Goal: Transaction & Acquisition: Purchase product/service

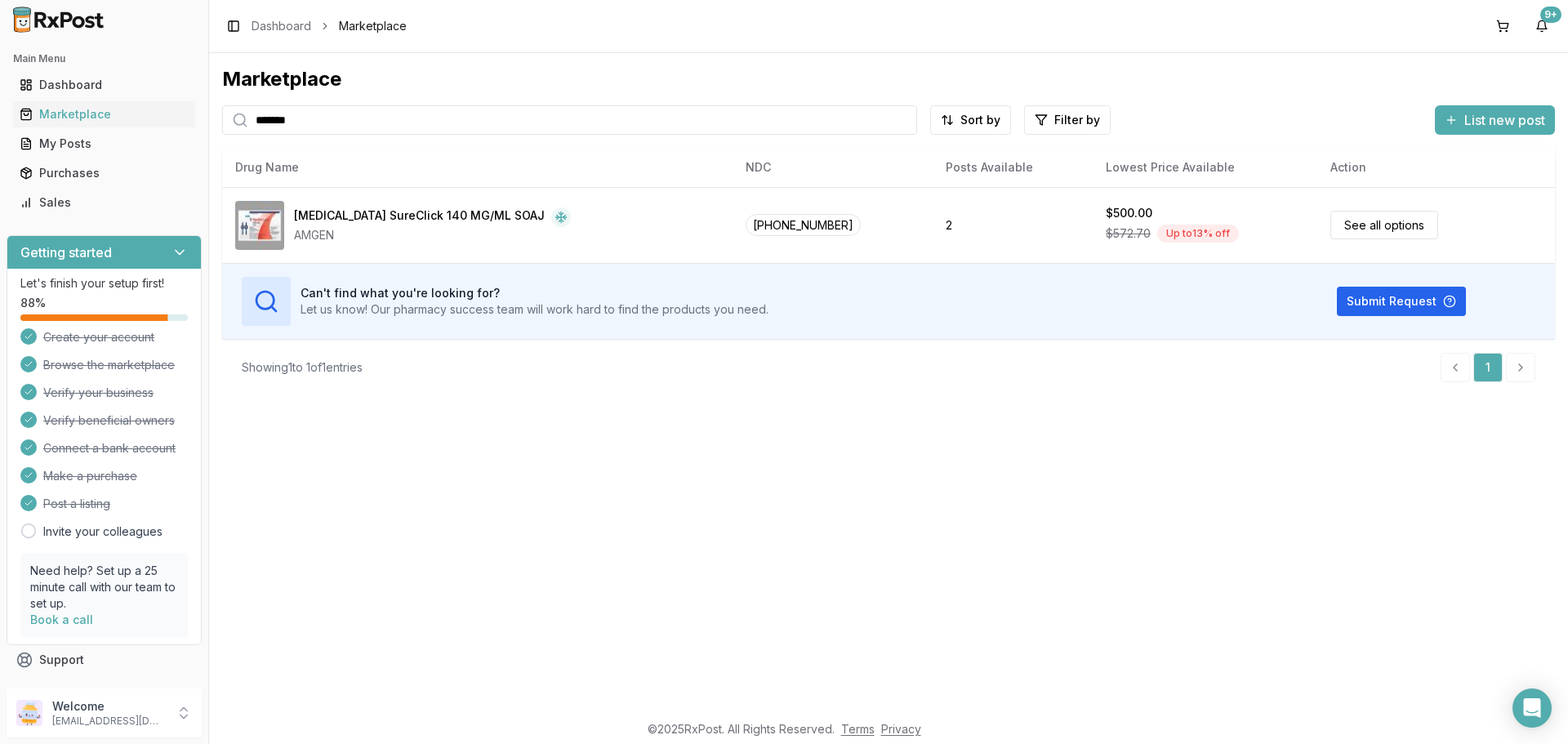
drag, startPoint x: 667, startPoint y: 696, endPoint x: 653, endPoint y: 678, distance: 22.8
click at [666, 696] on div "Marketplace ******* Sort by Filter by List new post Card Table NDC: [PHONE_NUMB…" at bounding box center [888, 382] width 1359 height 659
drag, startPoint x: 385, startPoint y: 131, endPoint x: 0, endPoint y: 163, distance: 386.3
click at [0, 163] on div "Main Menu Dashboard Marketplace My Posts Purchases Sales Getting started Let's …" at bounding box center [784, 372] width 1568 height 744
type input "*********"
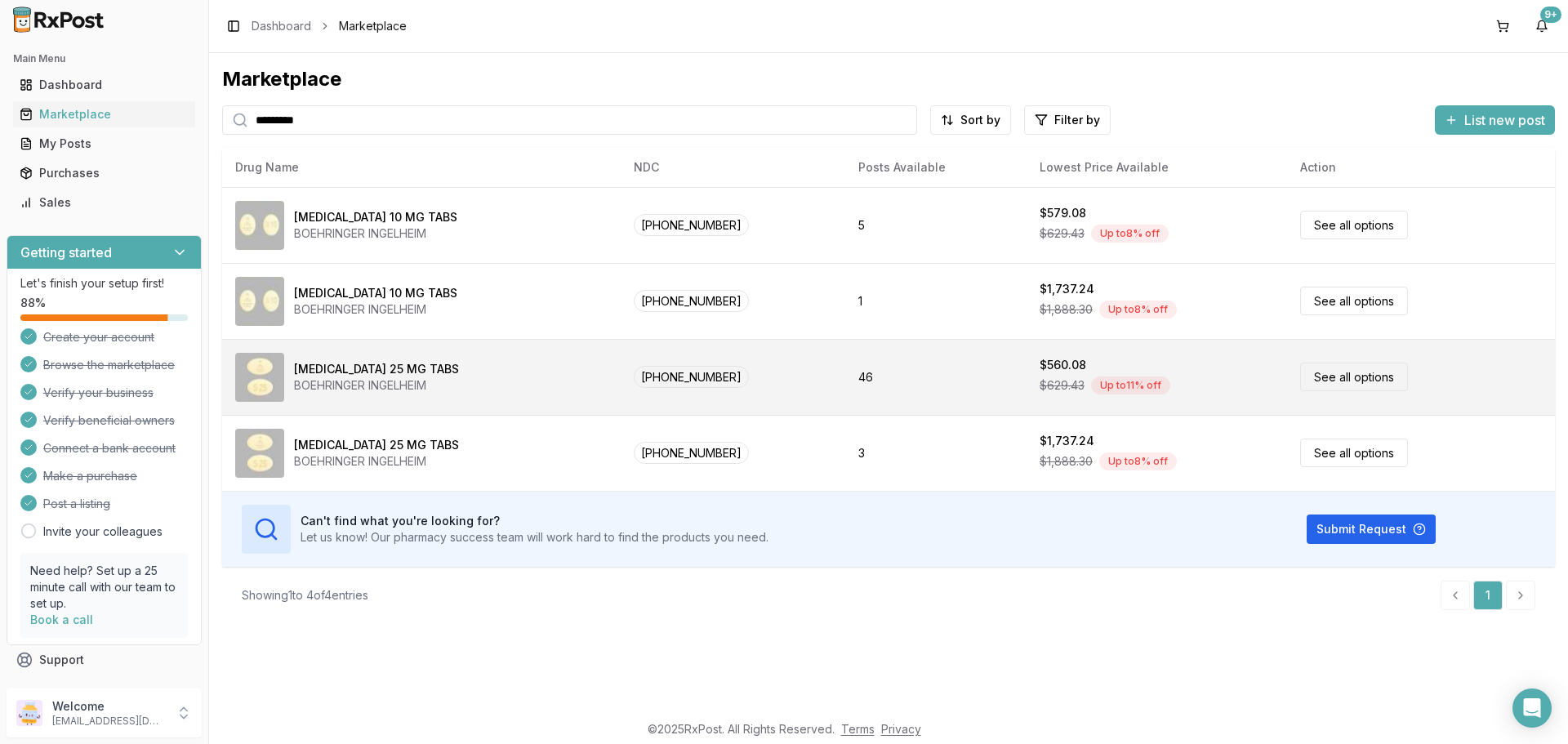
click at [1301, 380] on link "See all options" at bounding box center [1354, 377] width 107 height 29
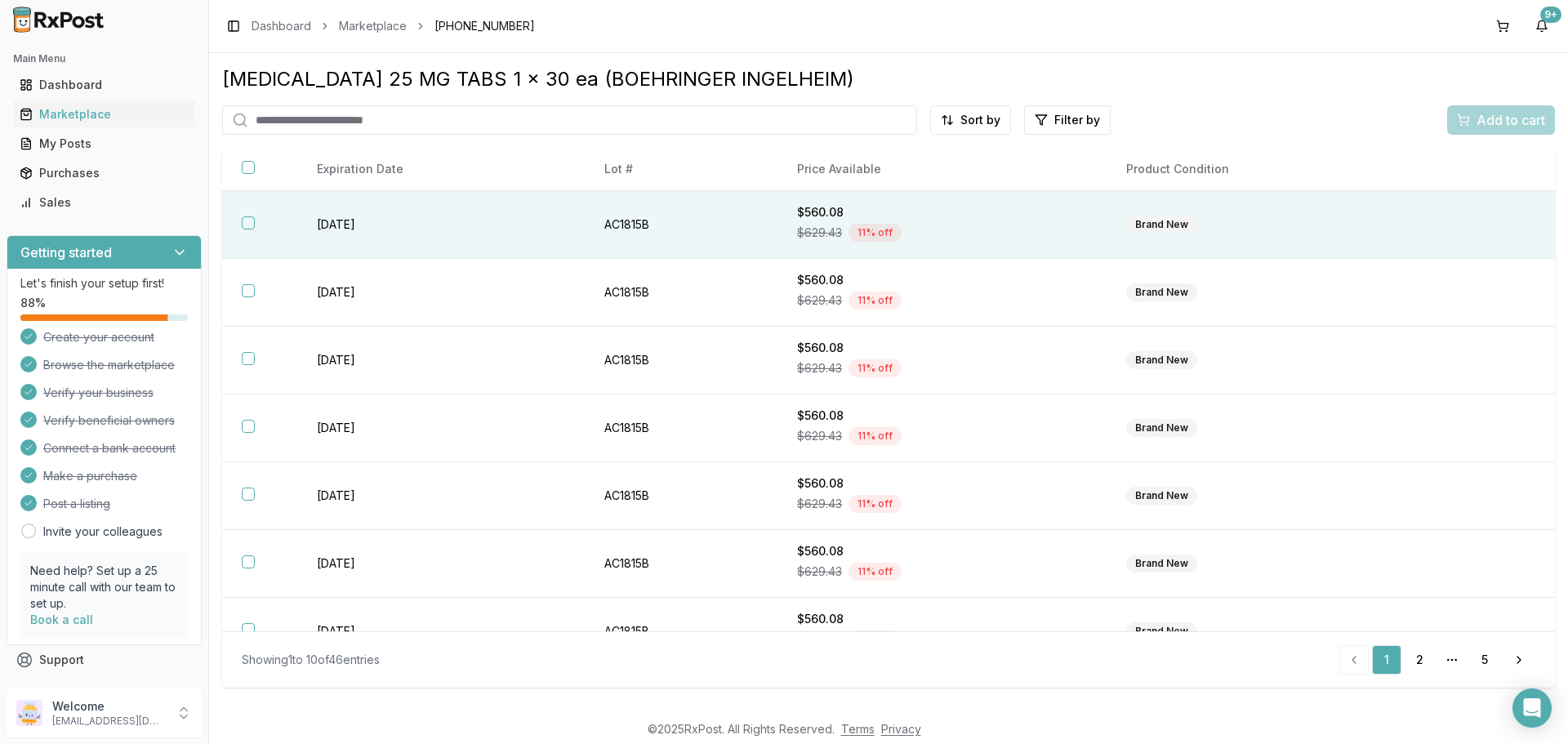
click at [260, 219] on th at bounding box center [259, 224] width 75 height 67
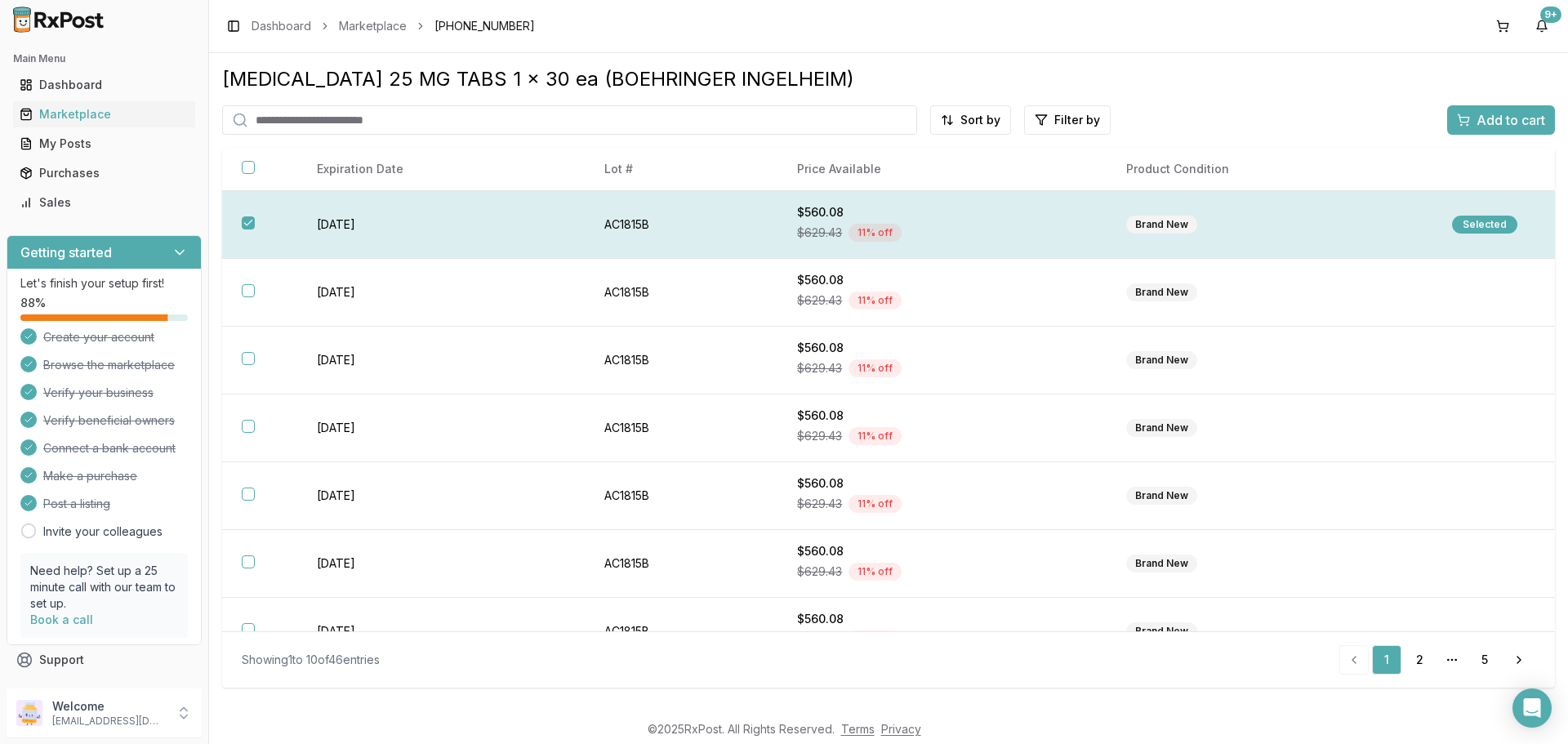
click at [1497, 224] on div "Selected" at bounding box center [1484, 224] width 66 height 18
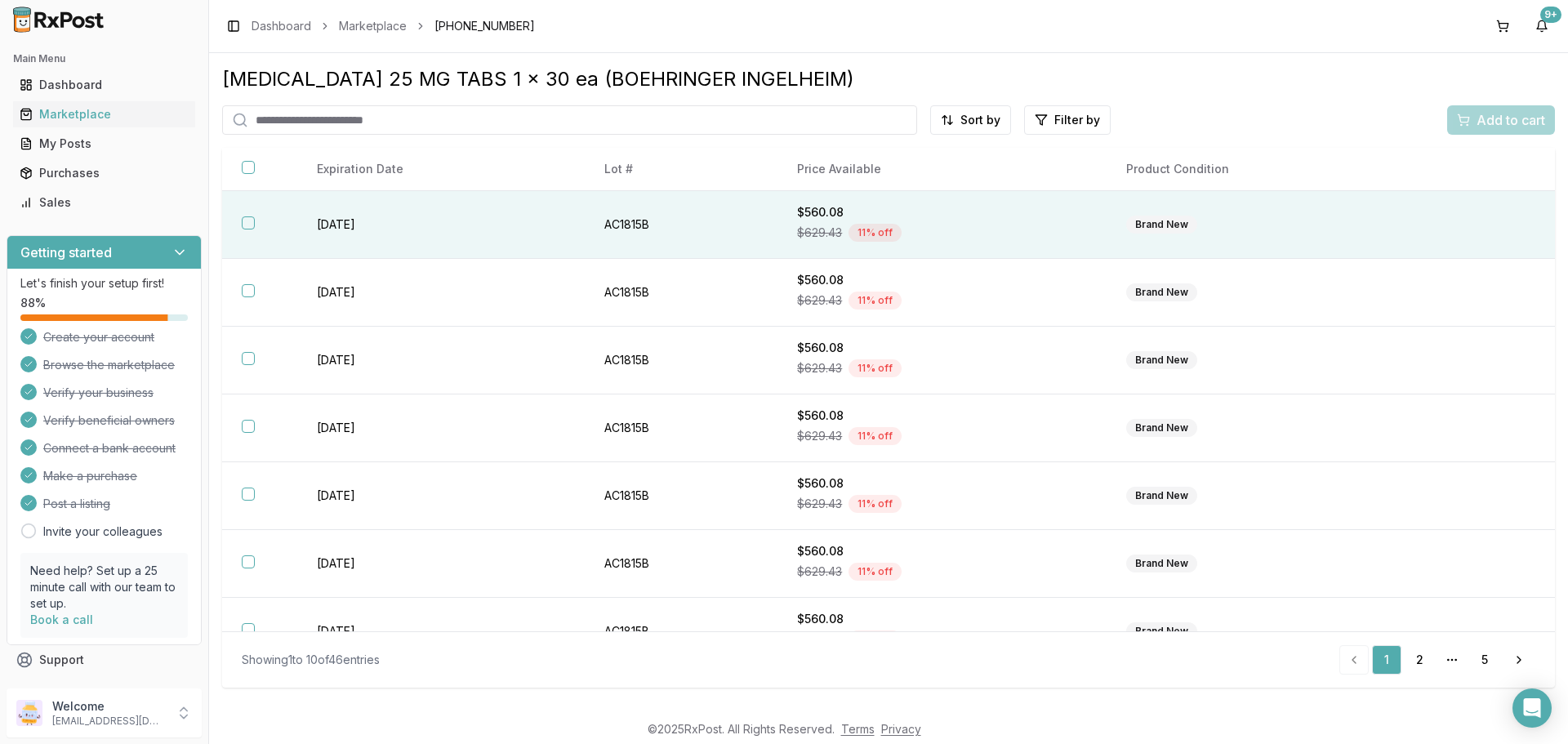
click at [247, 227] on button "button" at bounding box center [247, 223] width 13 height 13
click at [1454, 112] on button "Add to cart" at bounding box center [1501, 119] width 107 height 29
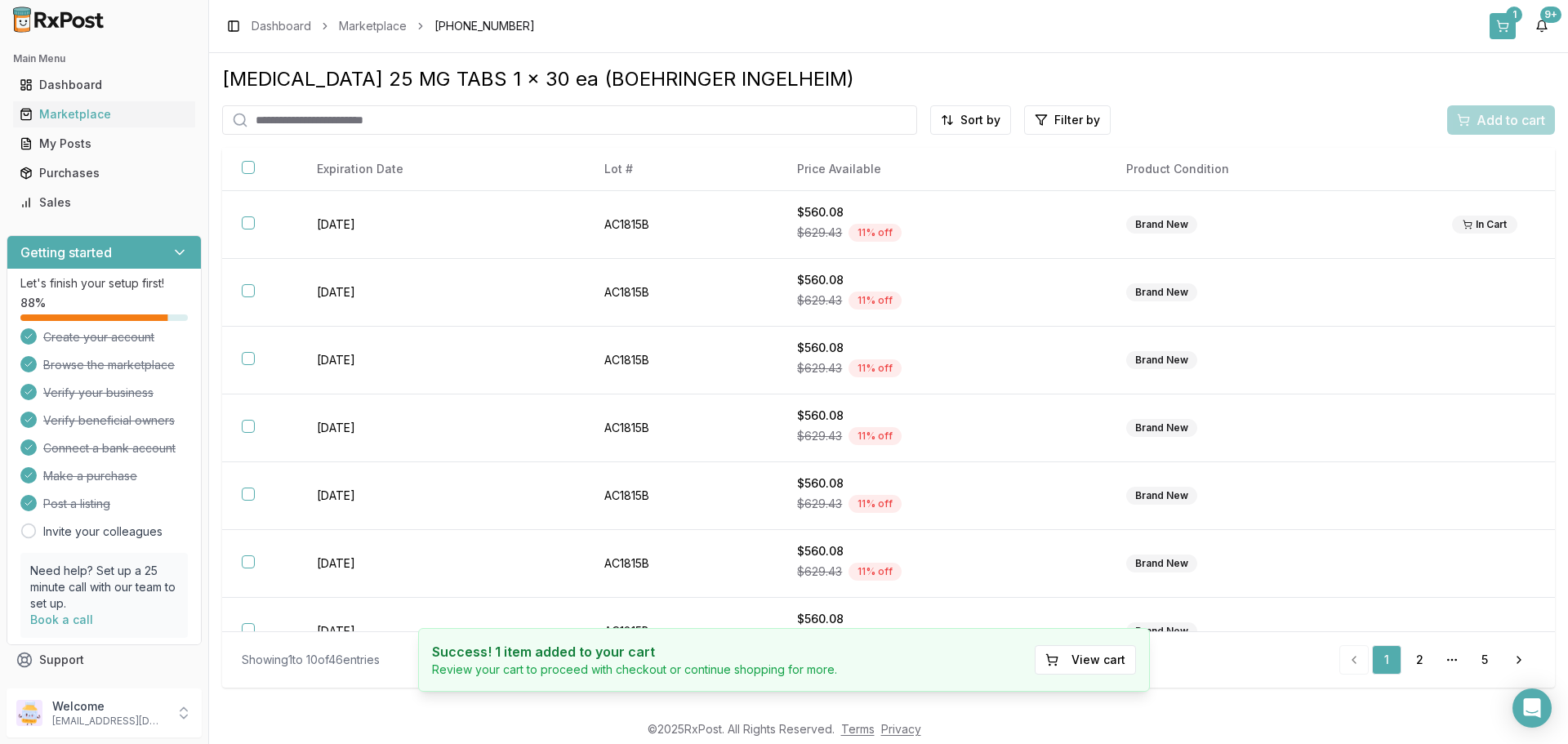
click at [1505, 27] on button "1" at bounding box center [1502, 26] width 26 height 26
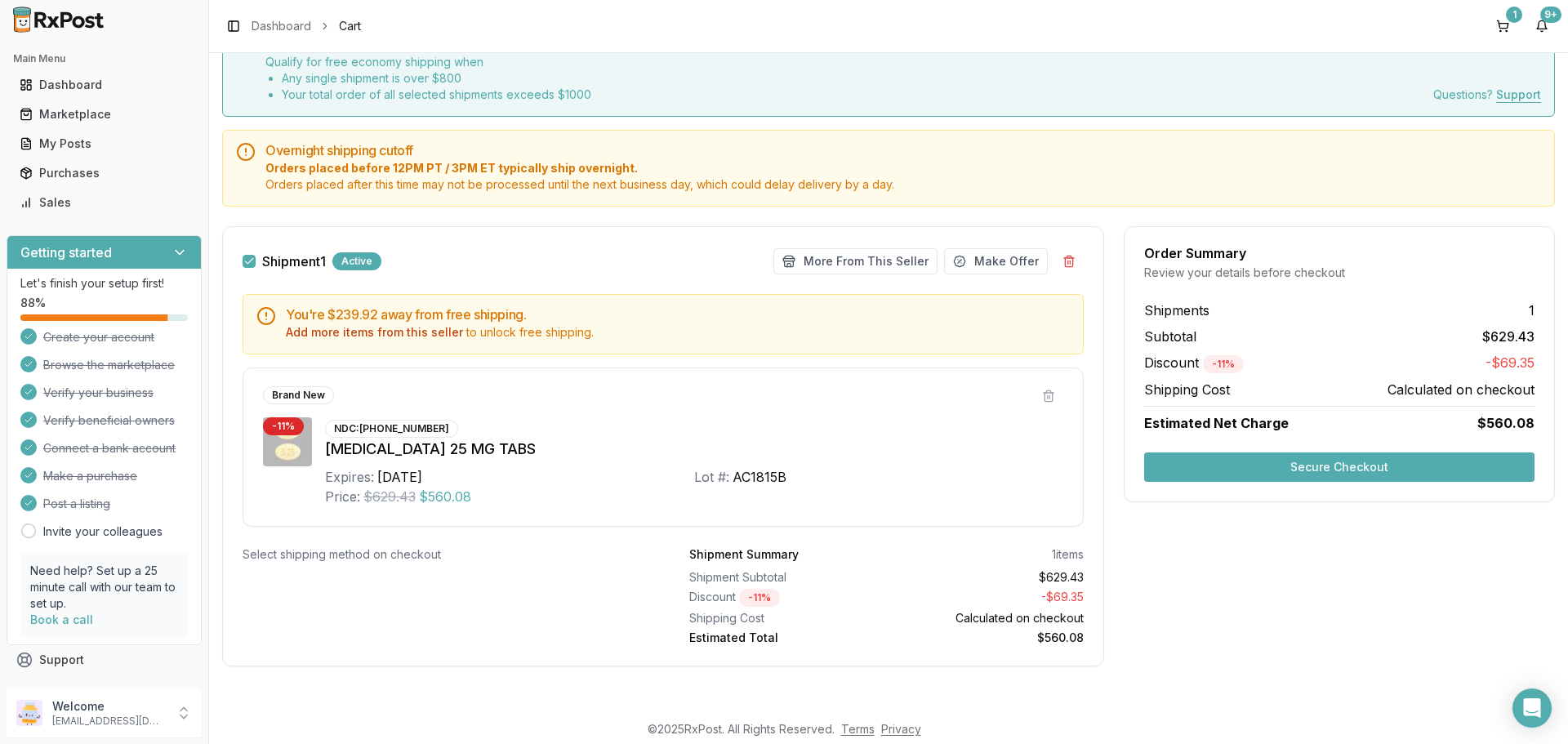
scroll to position [83, 0]
click at [407, 337] on button "Add more items from this seller" at bounding box center [375, 331] width 177 height 16
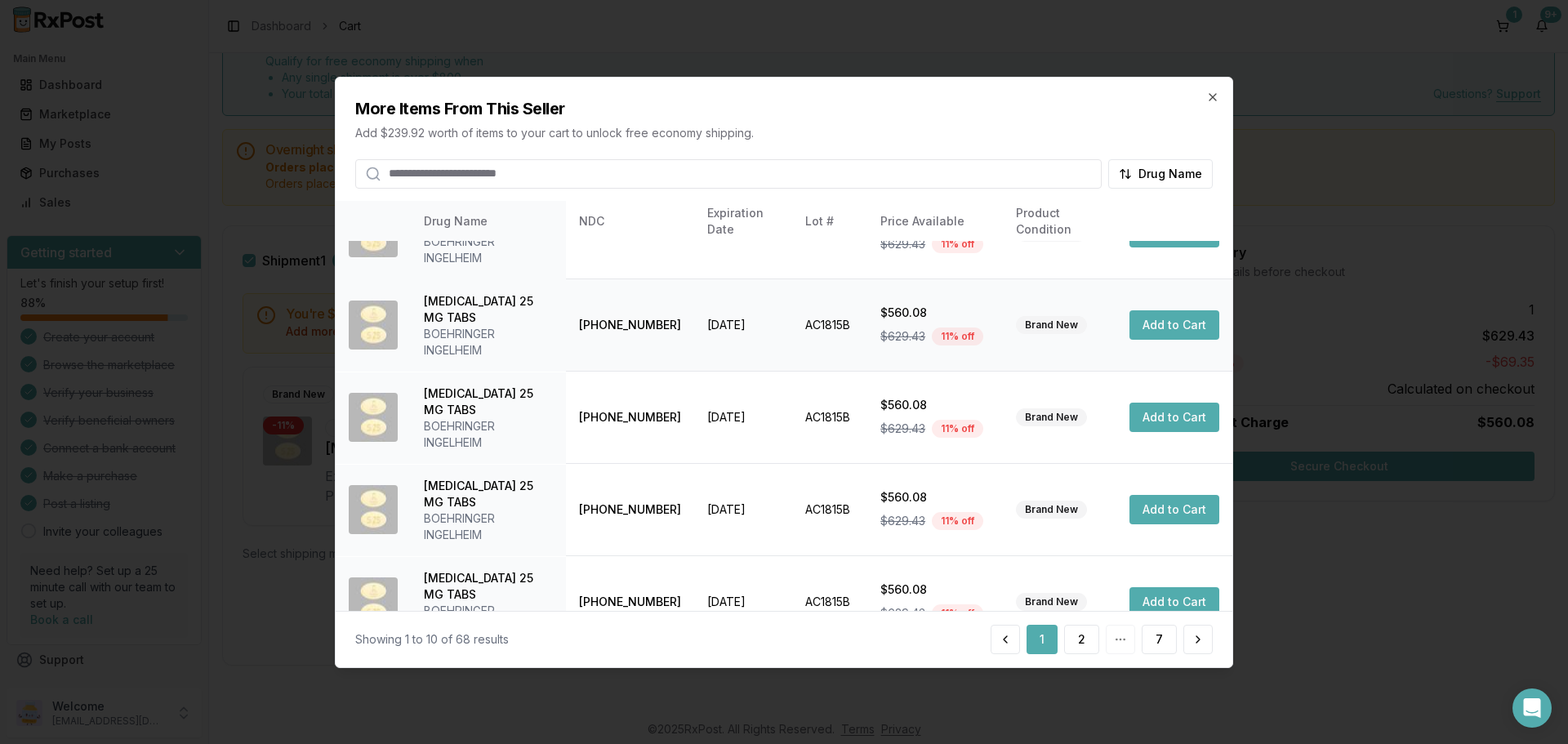
scroll to position [536, 0]
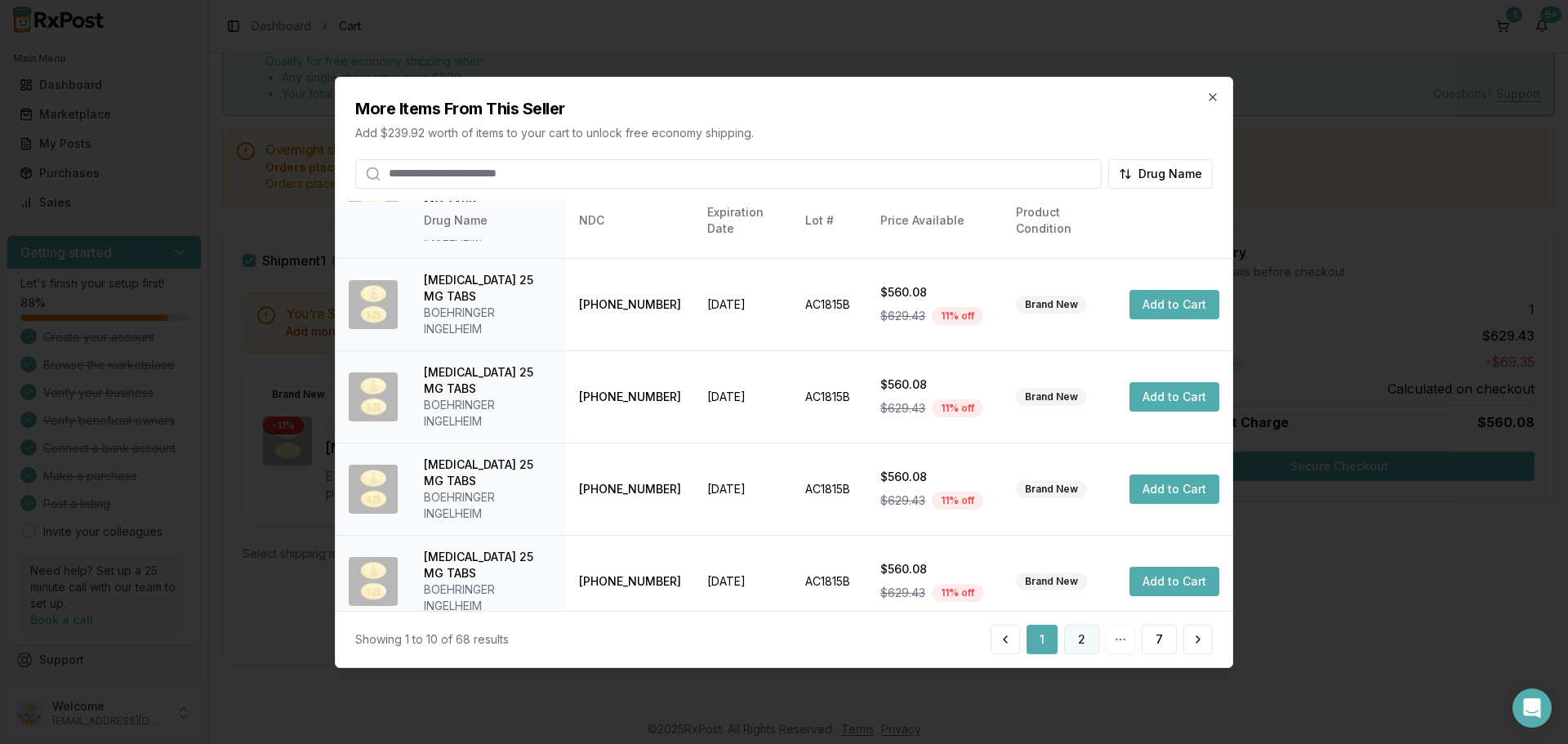
click at [1083, 639] on button "2" at bounding box center [1081, 639] width 35 height 29
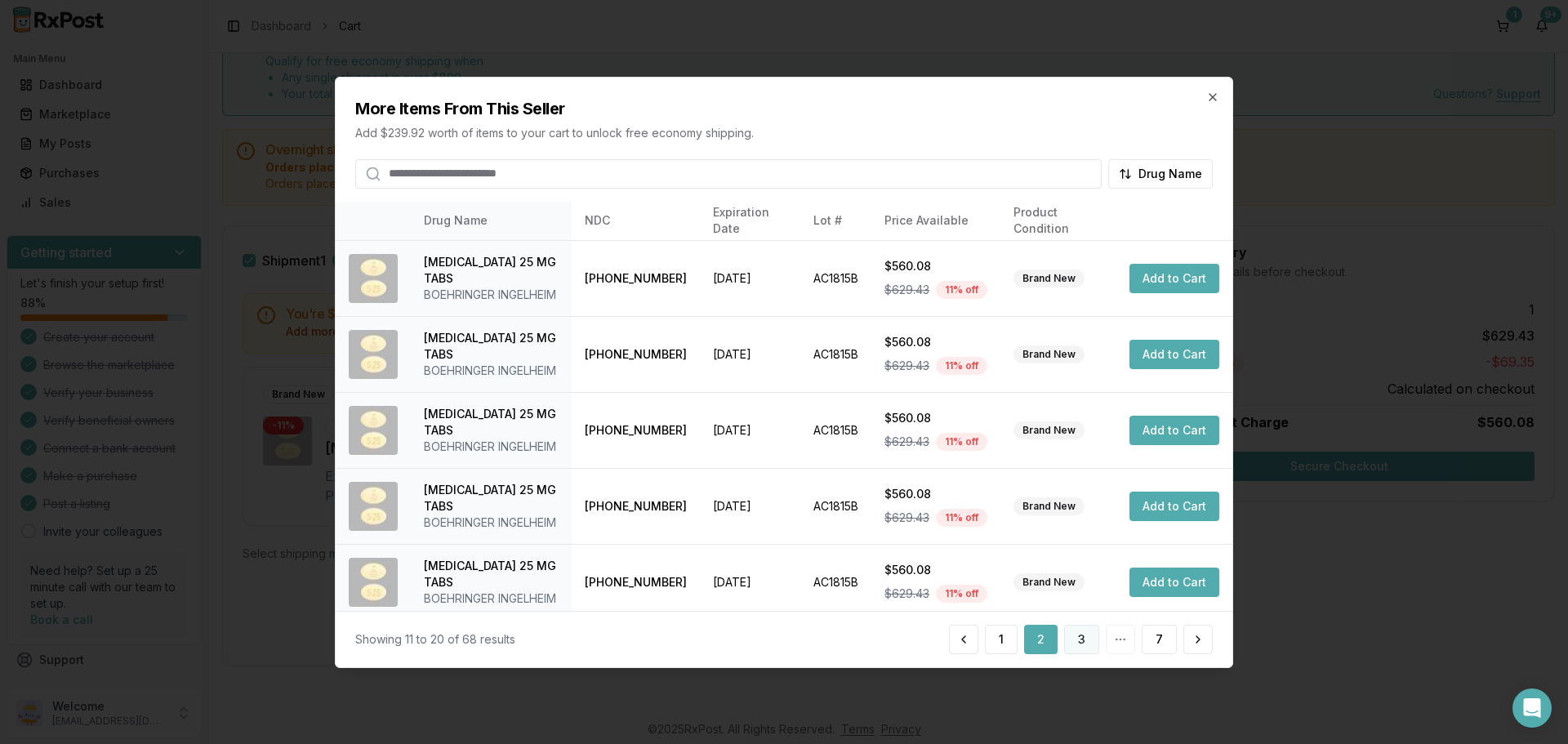
click at [1083, 641] on button "3" at bounding box center [1081, 639] width 35 height 29
click at [1195, 640] on button at bounding box center [1198, 639] width 29 height 29
click at [1197, 638] on button at bounding box center [1198, 639] width 29 height 29
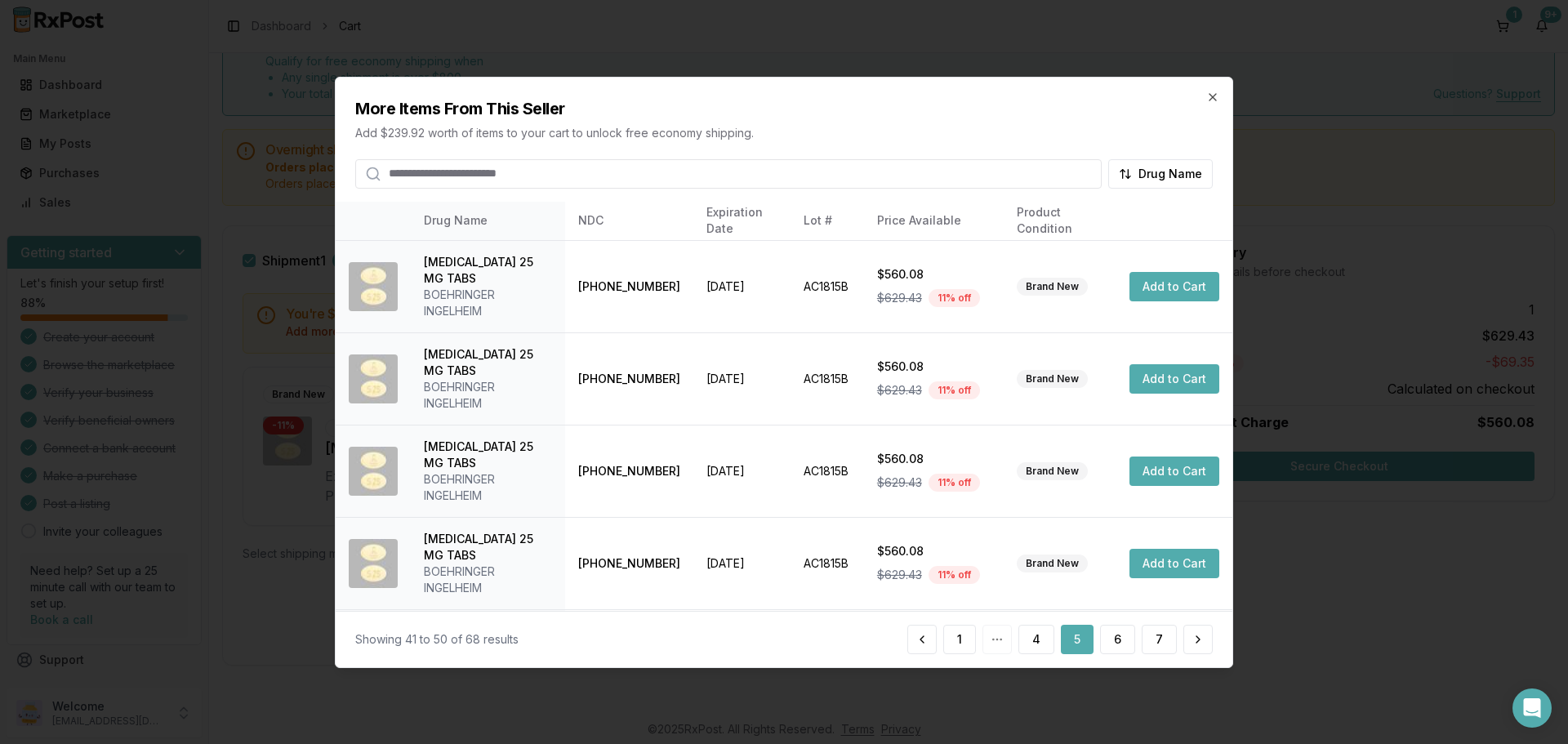
click at [1197, 638] on button at bounding box center [1198, 639] width 29 height 29
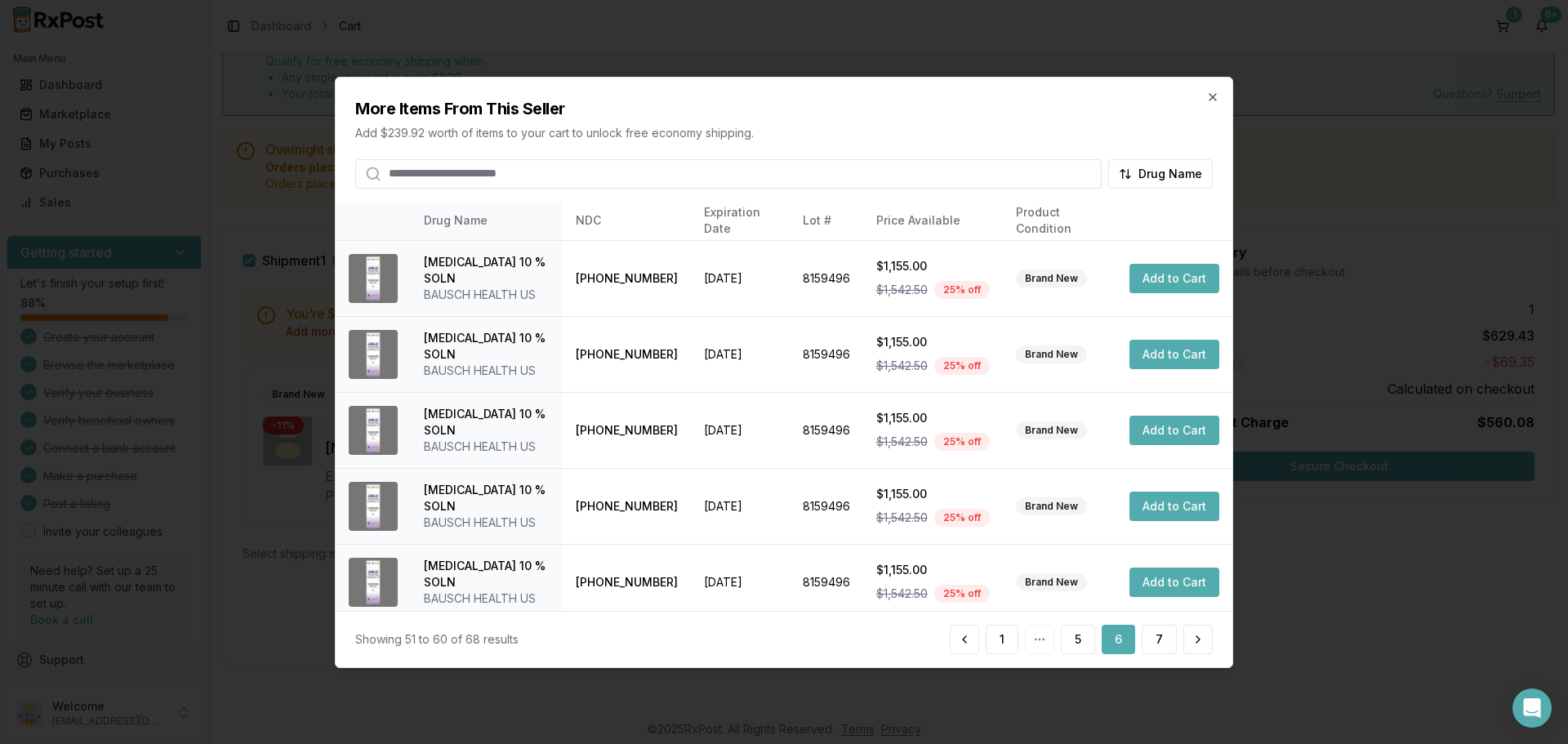
click at [1197, 638] on button at bounding box center [1198, 639] width 29 height 29
click at [1189, 632] on button at bounding box center [1198, 639] width 29 height 29
click at [1196, 638] on button at bounding box center [1198, 639] width 29 height 29
click at [1201, 642] on button at bounding box center [1198, 639] width 29 height 29
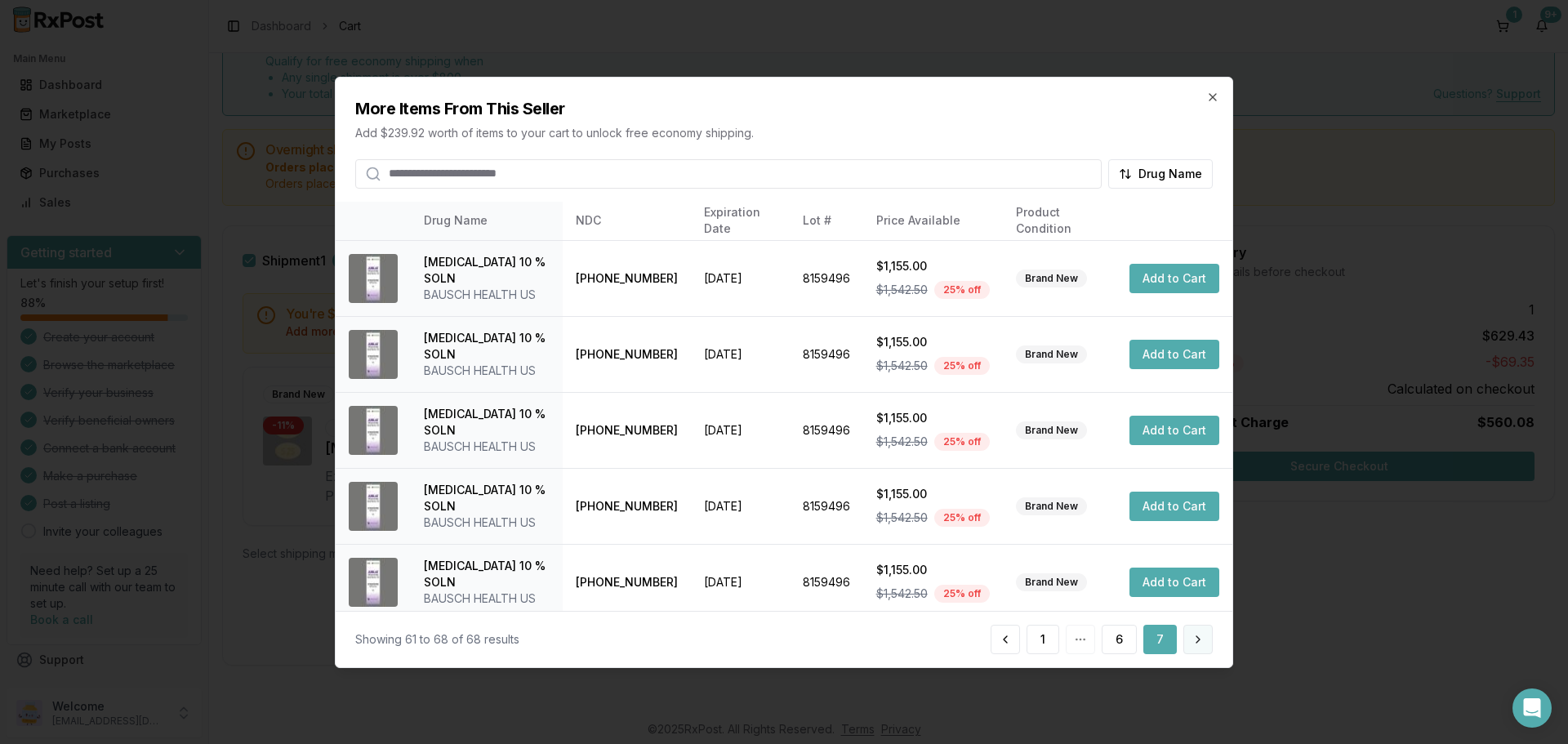
click at [1201, 642] on button at bounding box center [1198, 639] width 29 height 29
click at [1200, 642] on button at bounding box center [1198, 639] width 29 height 29
click at [1003, 642] on button at bounding box center [1005, 639] width 29 height 29
click at [962, 641] on button at bounding box center [964, 639] width 29 height 29
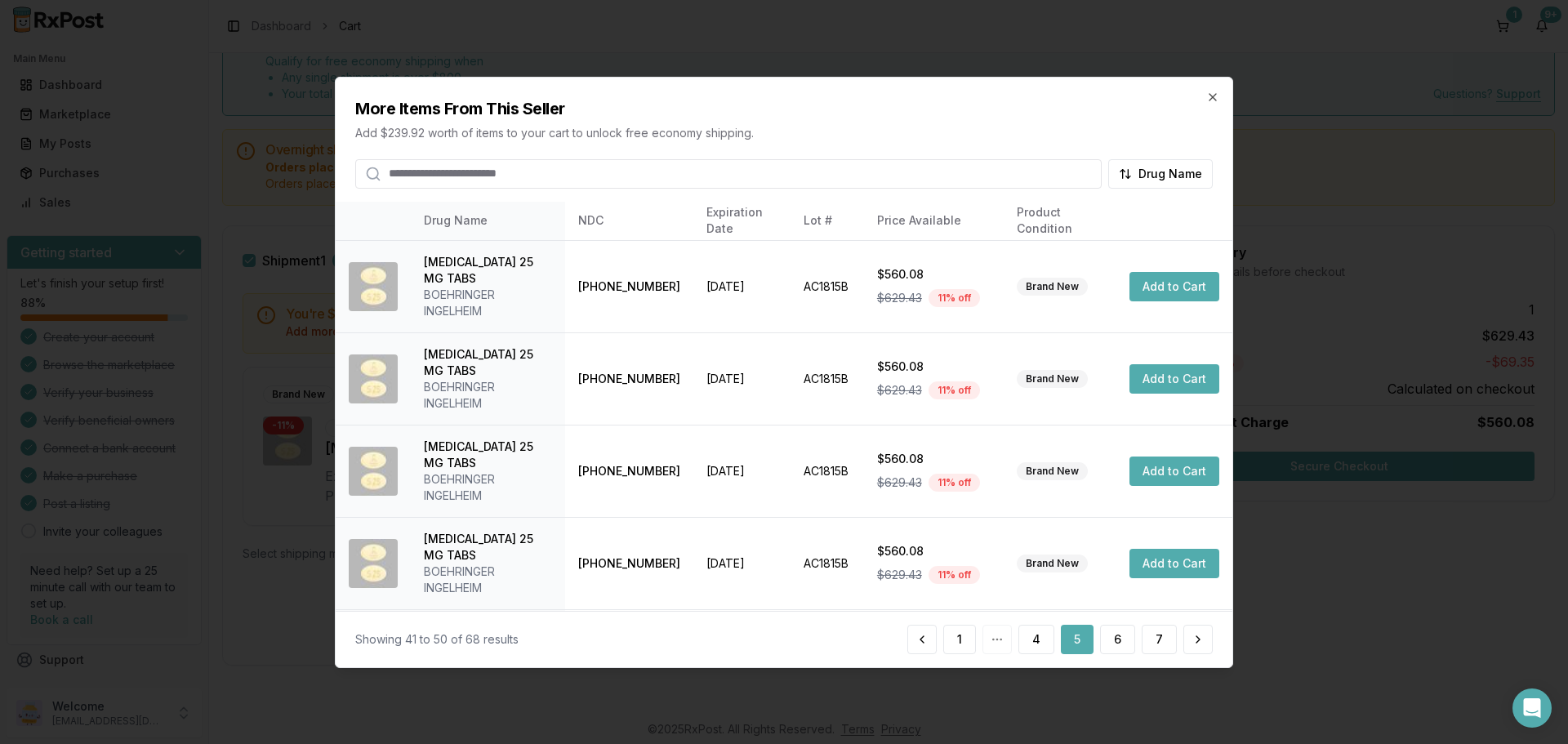
click at [962, 641] on button "1" at bounding box center [960, 639] width 32 height 29
click at [1211, 96] on icon "button" at bounding box center [1212, 96] width 13 height 13
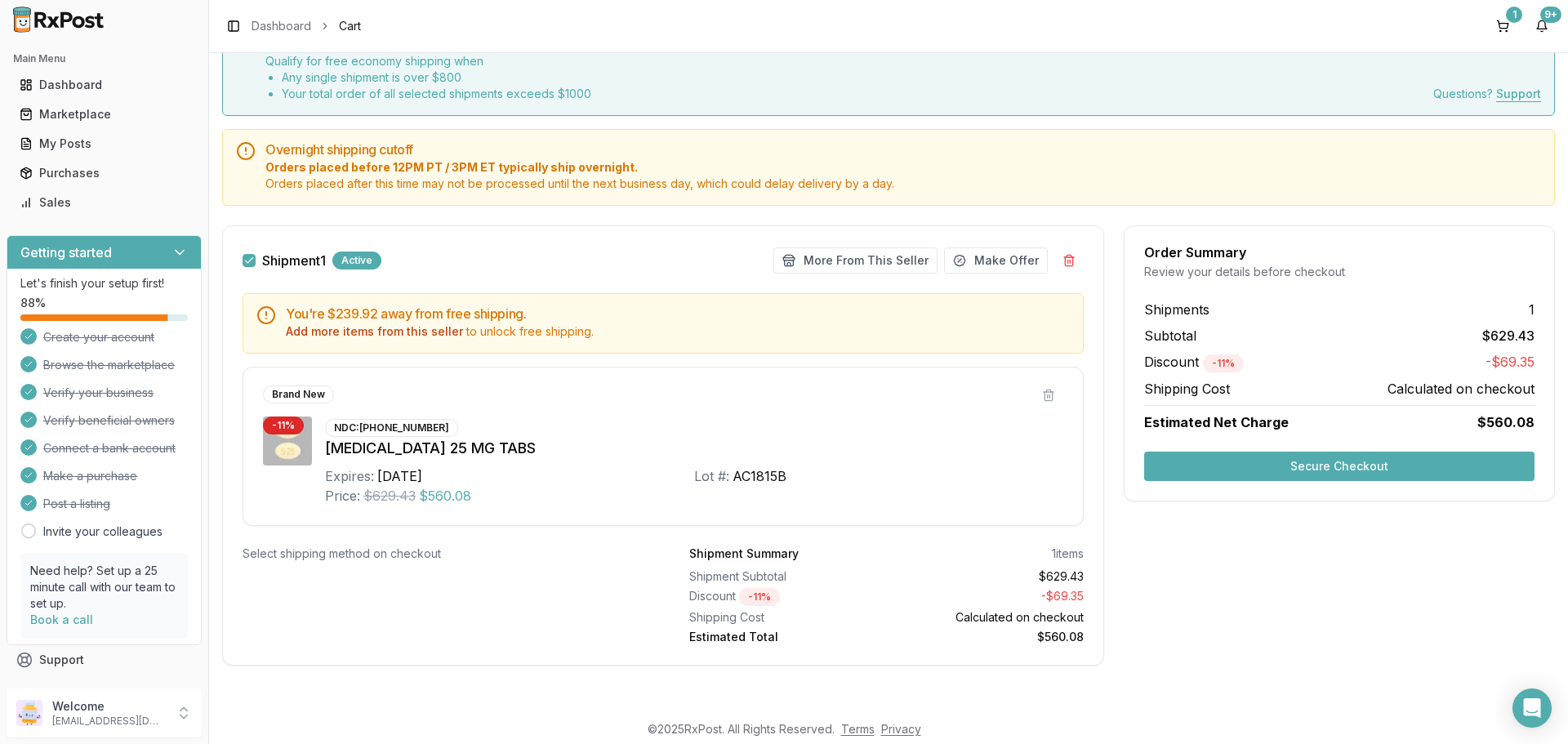
click at [1217, 523] on div "Order Summary Review your details before checkout Shipments 1 Subtotal $629.43 …" at bounding box center [1339, 455] width 431 height 460
click at [1285, 570] on div "Order Summary Review your details before checkout Shipments 1 Subtotal $629.43 …" at bounding box center [1339, 455] width 431 height 460
click at [1251, 460] on button "Secure Checkout" at bounding box center [1339, 466] width 391 height 29
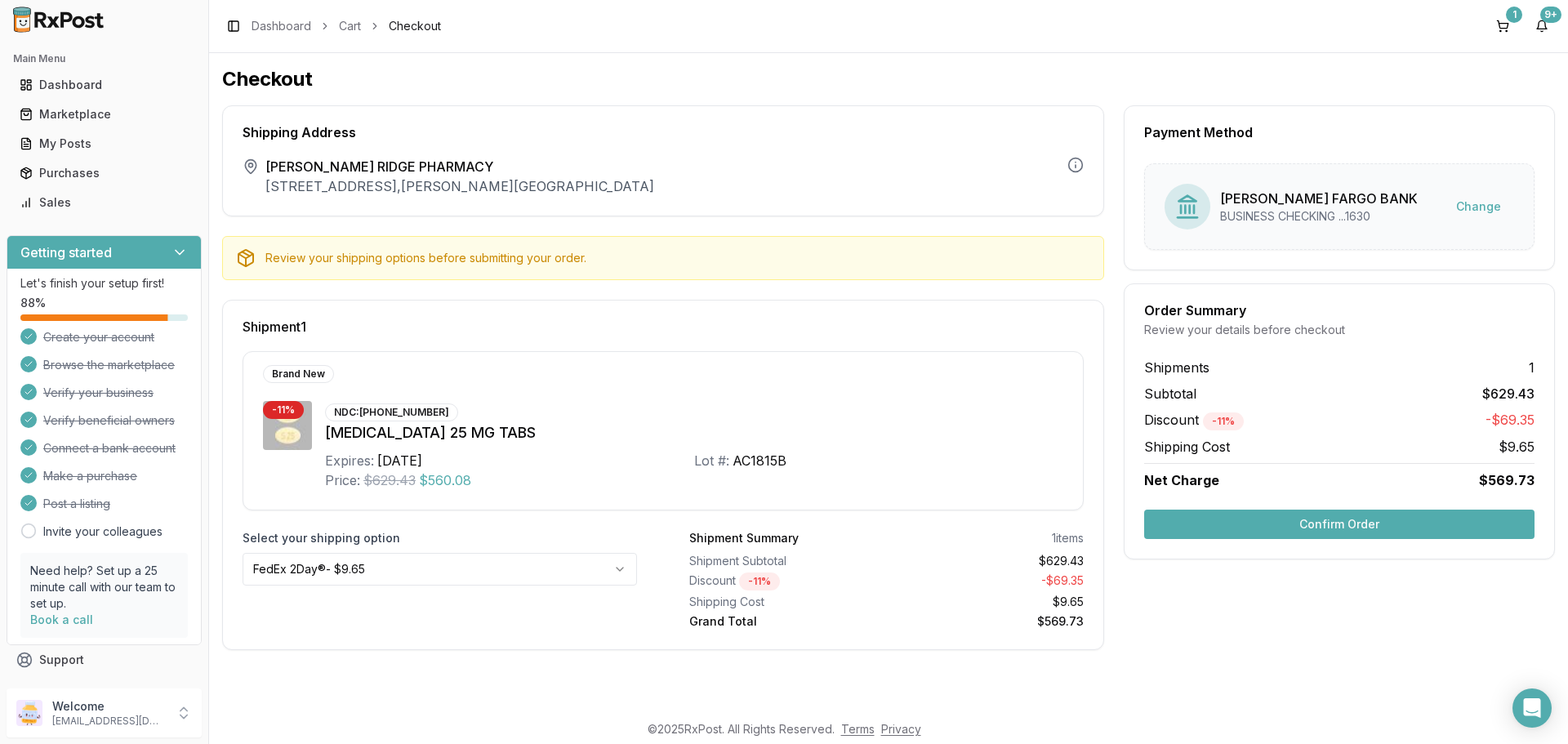
click at [1266, 603] on div "Payment Method [PERSON_NAME] FARGO BANK BUSINESS CHECKING ...1630 Change Order …" at bounding box center [1339, 377] width 431 height 544
drag, startPoint x: 1259, startPoint y: 522, endPoint x: 1240, endPoint y: 586, distance: 66.8
click at [1241, 595] on div "Payment Method [PERSON_NAME] FARGO BANK BUSINESS CHECKING ...1630 Change Order …" at bounding box center [1339, 377] width 431 height 544
click at [1238, 579] on div "Payment Method [PERSON_NAME] FARGO BANK BUSINESS CHECKING ...1630 Change Order …" at bounding box center [1339, 377] width 431 height 544
drag, startPoint x: 1193, startPoint y: 526, endPoint x: 1200, endPoint y: 675, distance: 149.2
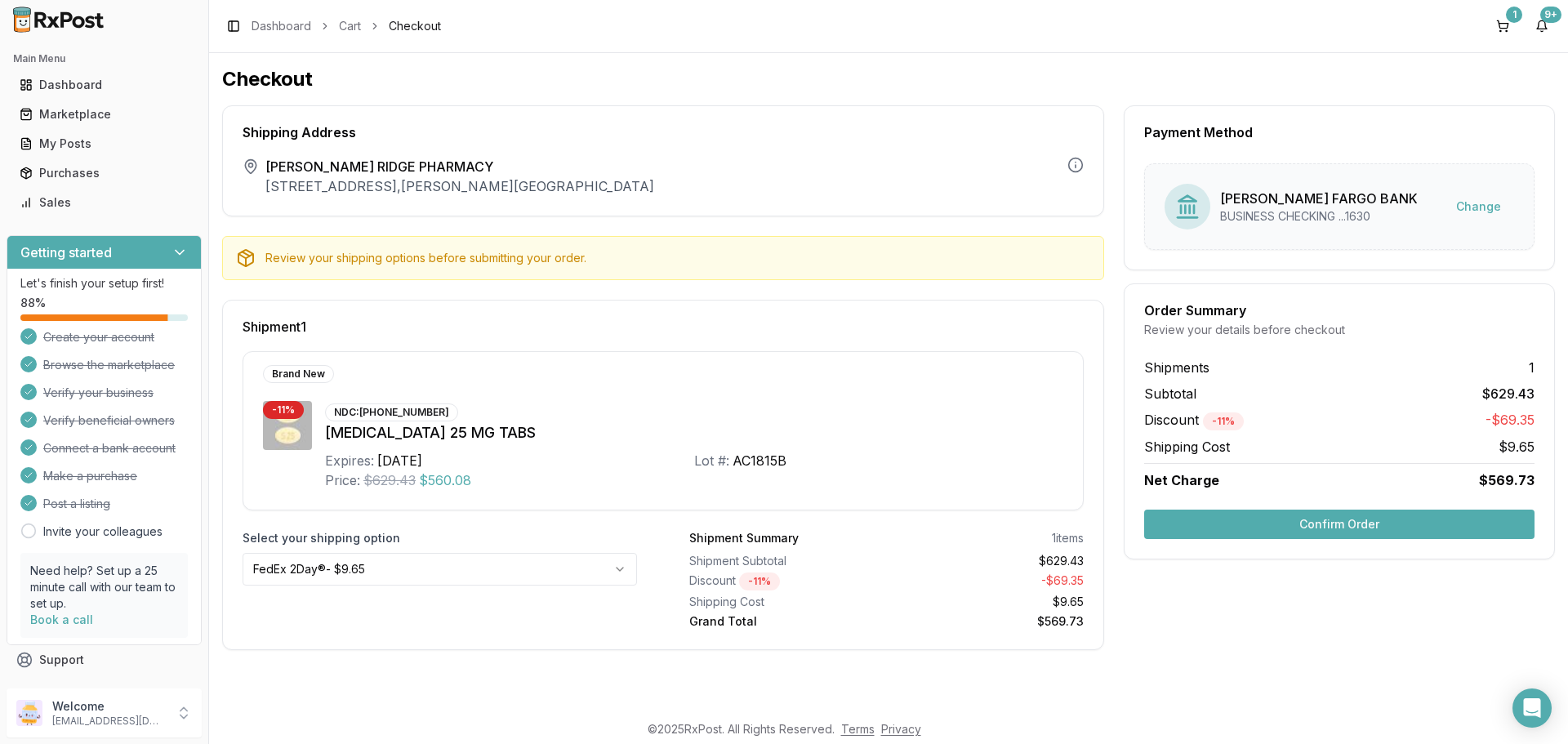
click at [1200, 676] on div "Checkout Shipping Address The shipping address is the business address of the s…" at bounding box center [888, 382] width 1359 height 659
click at [430, 260] on div "Review your shipping options before submitting your order." at bounding box center [677, 258] width 825 height 16
click at [419, 566] on html "Main Menu Dashboard Marketplace My Posts Purchases Sales Getting started Let's …" at bounding box center [784, 372] width 1568 height 744
click at [419, 564] on html "Main Menu Dashboard Marketplace My Posts Purchases Sales Getting started Let's …" at bounding box center [784, 372] width 1568 height 744
click at [718, 491] on div "Brand New - 11 % NDC: [PHONE_NUMBER] [MEDICAL_DATA] 25 MG TABS Expires: [DATE] …" at bounding box center [663, 431] width 841 height 160
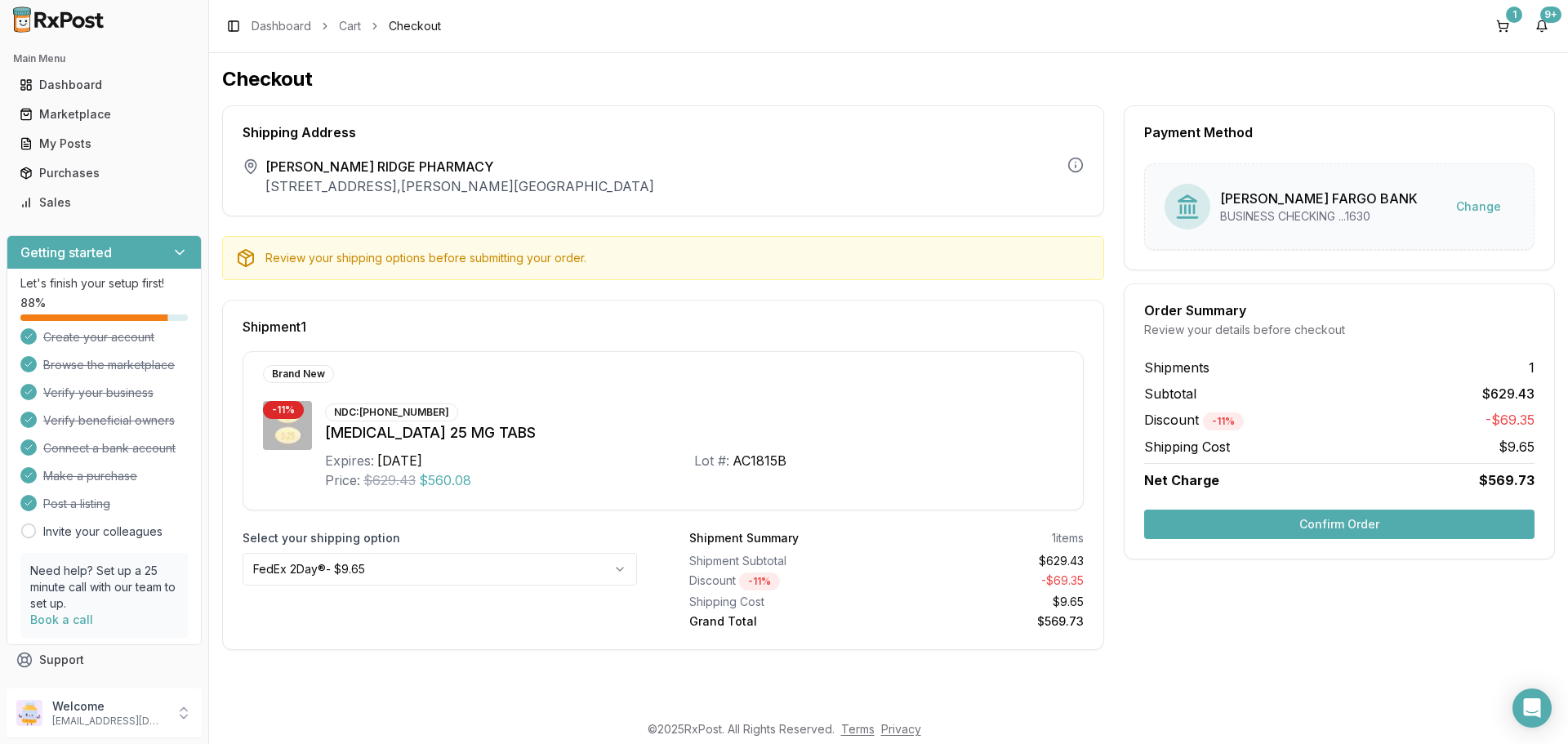
click at [462, 480] on span "$560.08" at bounding box center [444, 480] width 52 height 20
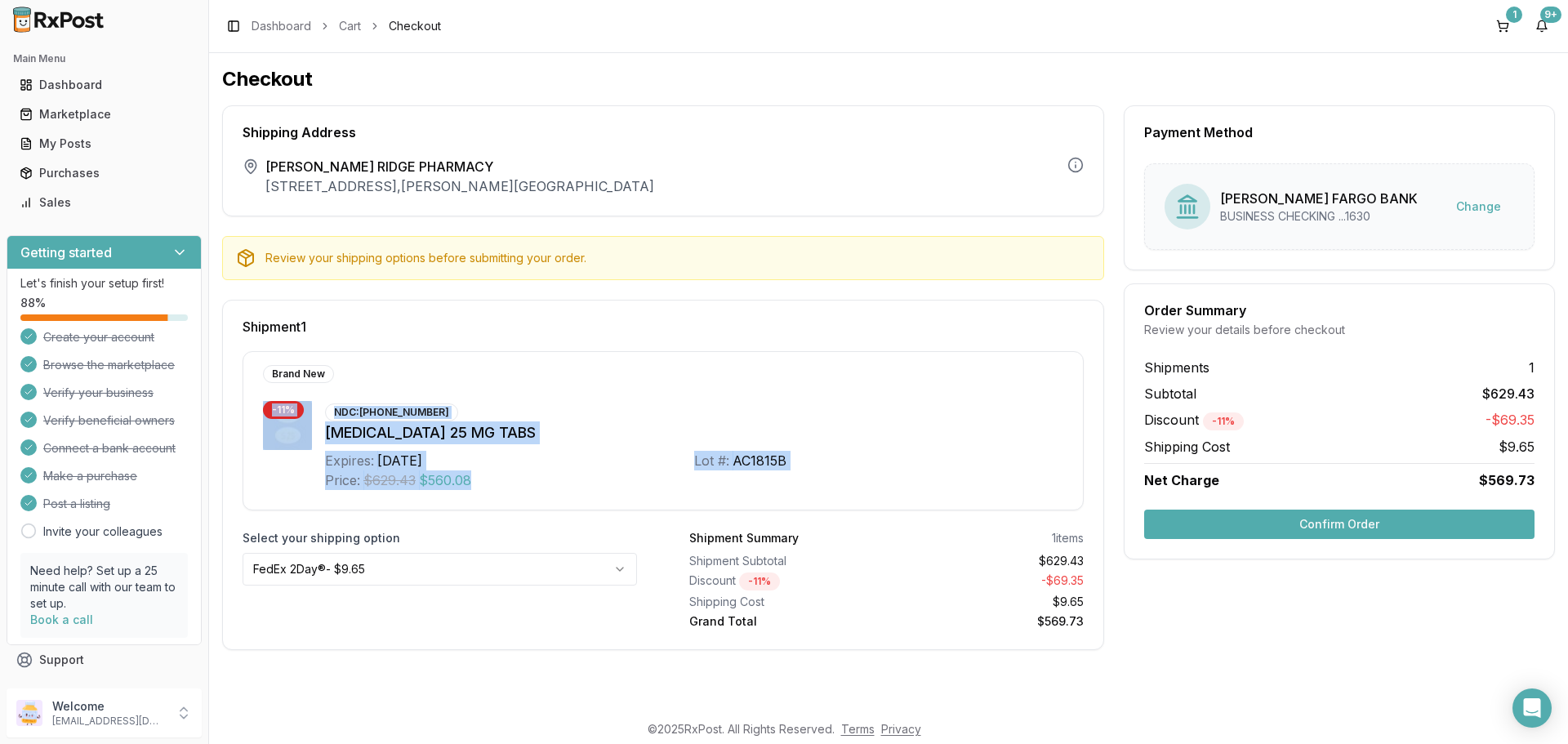
drag, startPoint x: 490, startPoint y: 482, endPoint x: 241, endPoint y: 416, distance: 257.6
click at [241, 416] on div "Brand New - 11 % NDC: [PHONE_NUMBER] [MEDICAL_DATA] 25 MG TABS Expires: [DATE] …" at bounding box center [663, 431] width 880 height 160
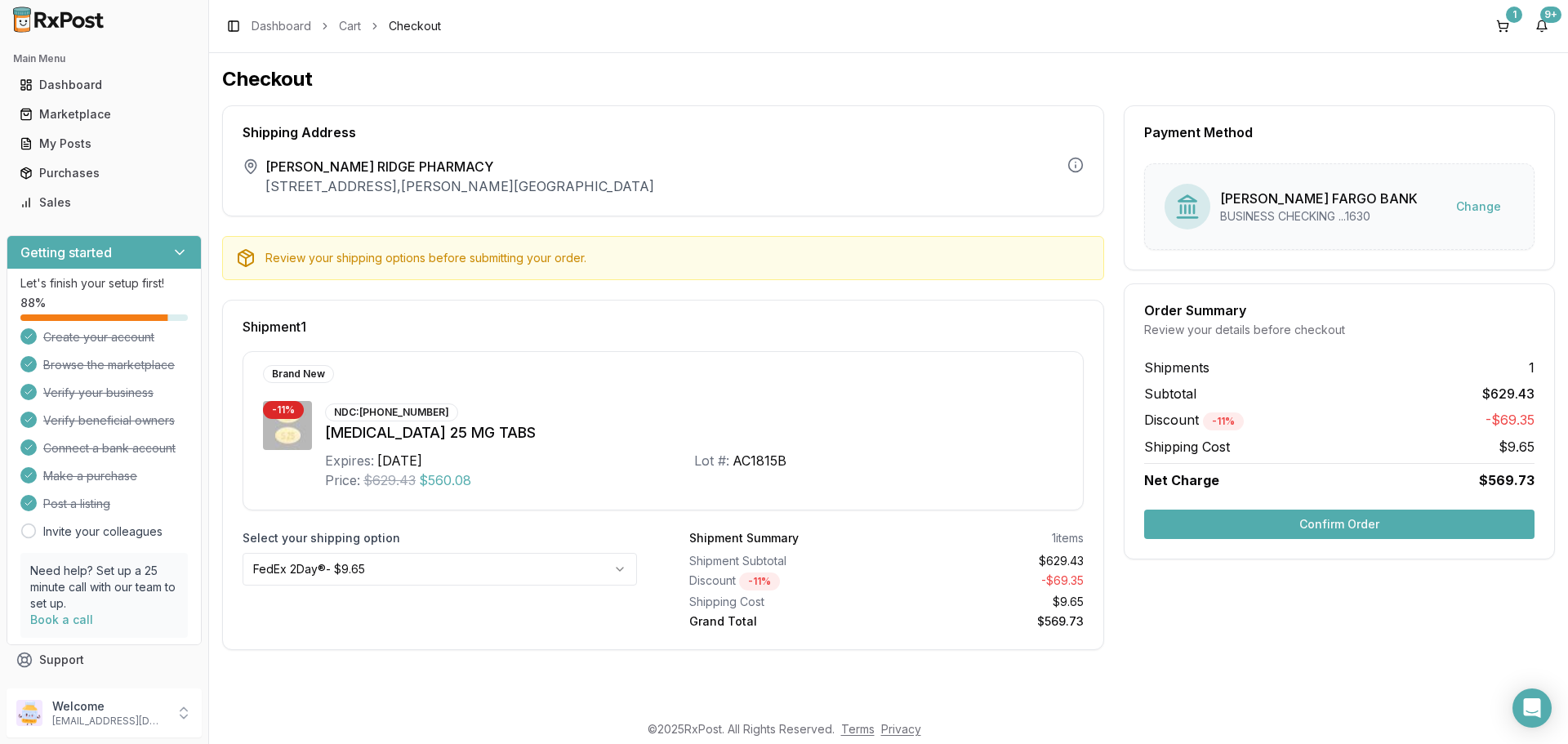
click at [436, 372] on div "Brand New" at bounding box center [649, 374] width 774 height 18
click at [284, 380] on div "Brand New" at bounding box center [298, 374] width 71 height 18
click at [1414, 718] on body "Main Menu Dashboard Marketplace My Posts Purchases Sales Getting started Let's …" at bounding box center [784, 372] width 1568 height 744
click at [443, 626] on div "Select your shipping option FedEx 2Day® - $9.65" at bounding box center [439, 579] width 394 height 100
click at [417, 557] on html "Main Menu Dashboard Marketplace My Posts Purchases Sales Getting started Let's …" at bounding box center [784, 372] width 1568 height 744
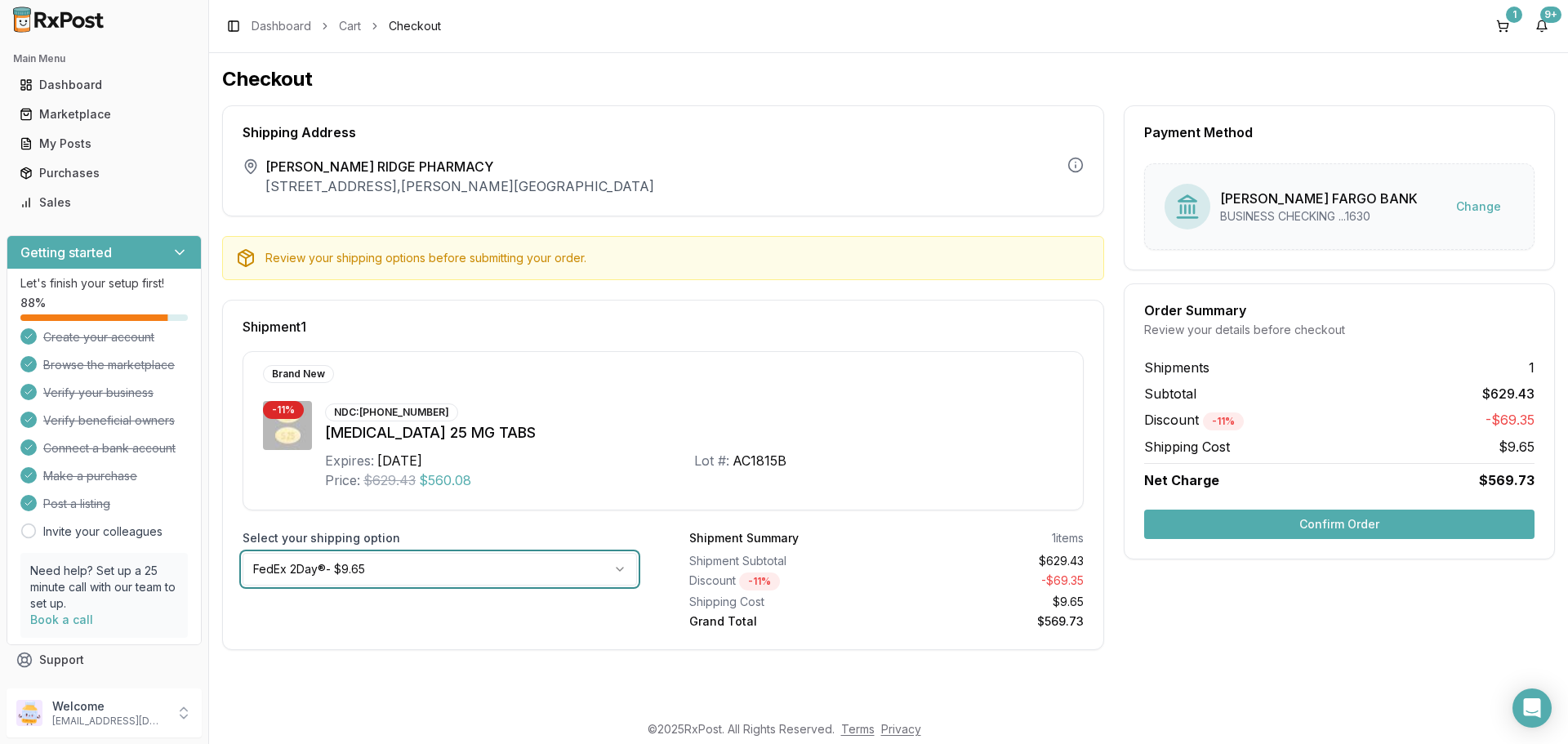
click at [510, 503] on html "Main Menu Dashboard Marketplace My Posts Purchases Sales Getting started Let's …" at bounding box center [784, 372] width 1568 height 744
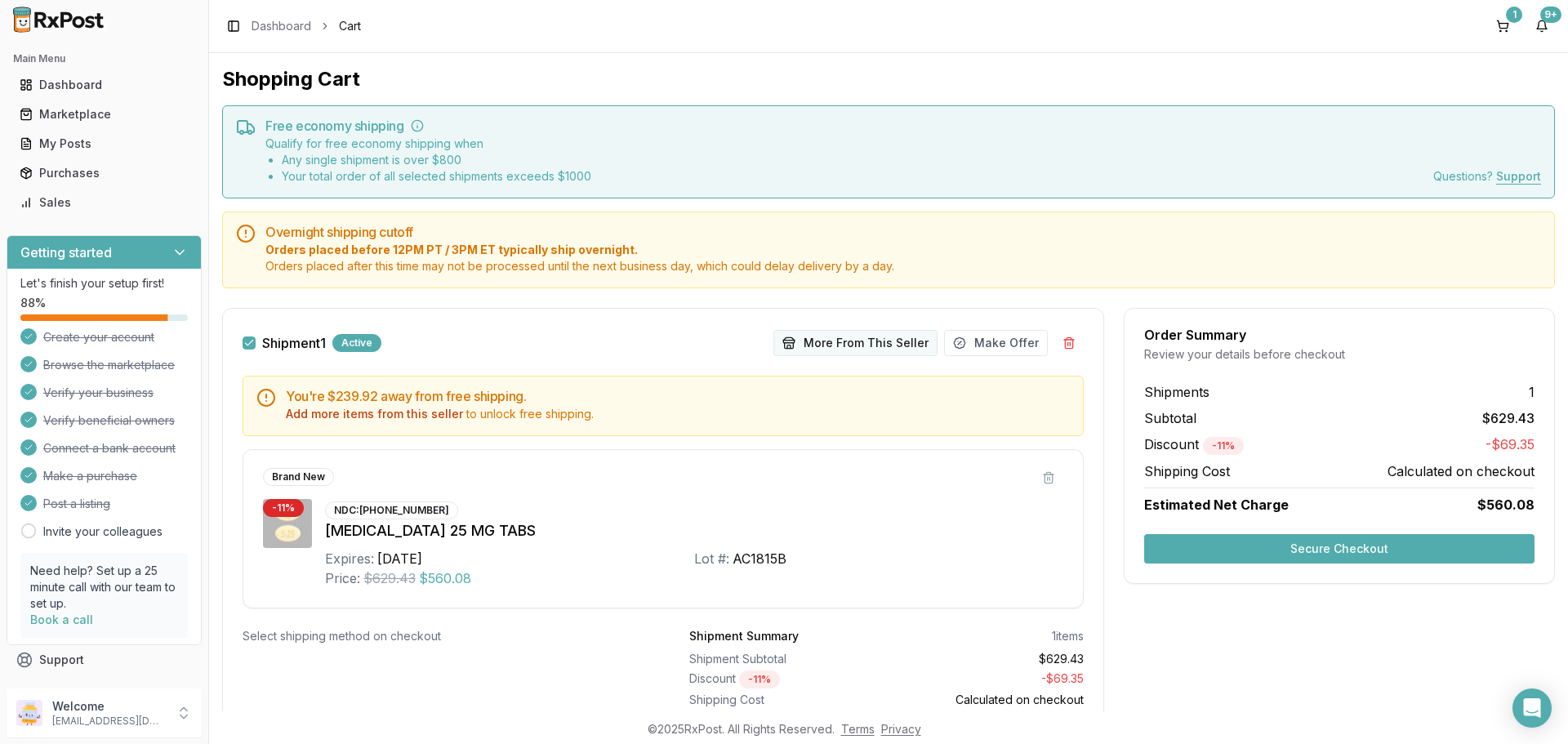
drag, startPoint x: 1261, startPoint y: 42, endPoint x: 892, endPoint y: 336, distance: 471.8
click at [892, 336] on button "More From This Seller" at bounding box center [856, 343] width 164 height 26
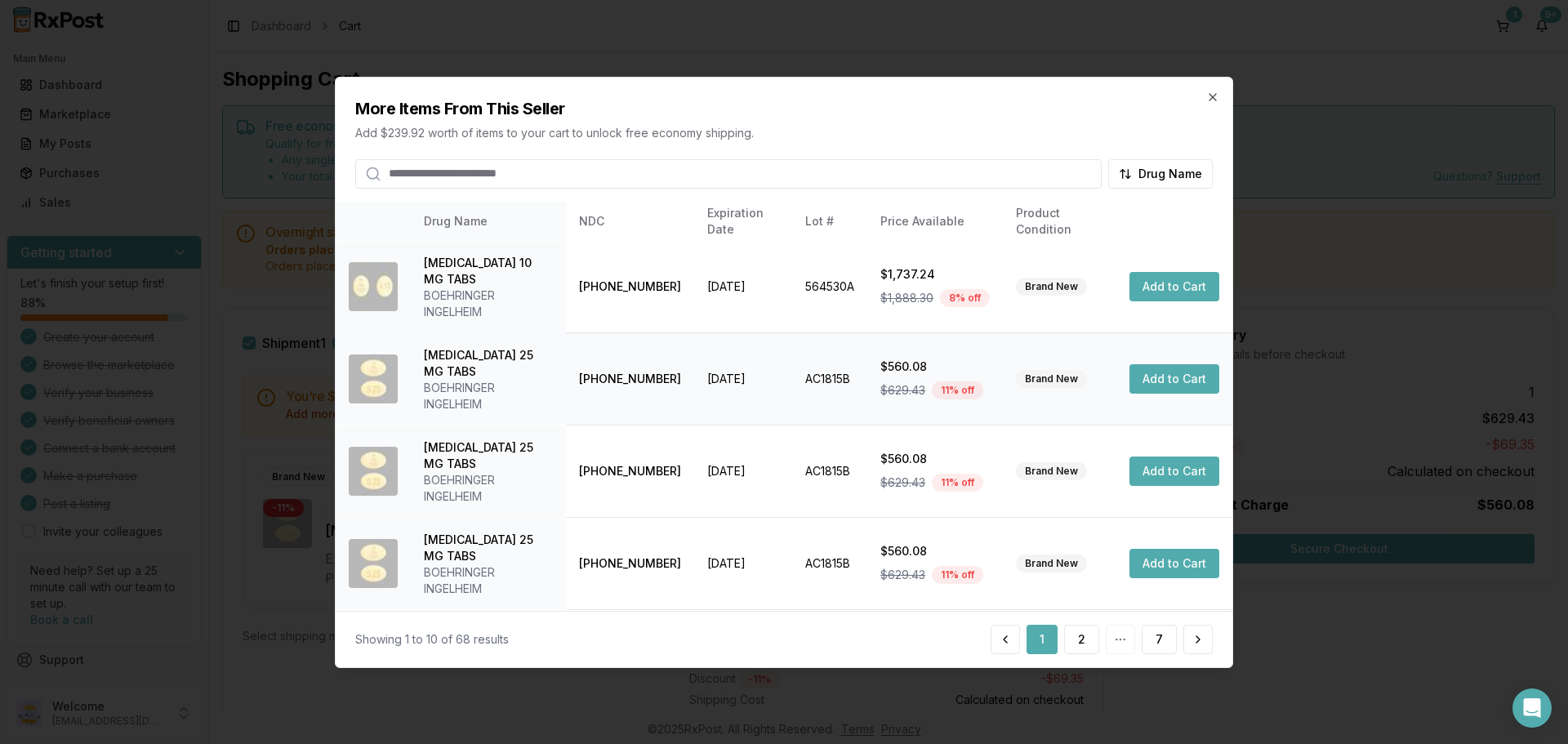
click at [1159, 369] on button "Add to Cart" at bounding box center [1174, 379] width 90 height 29
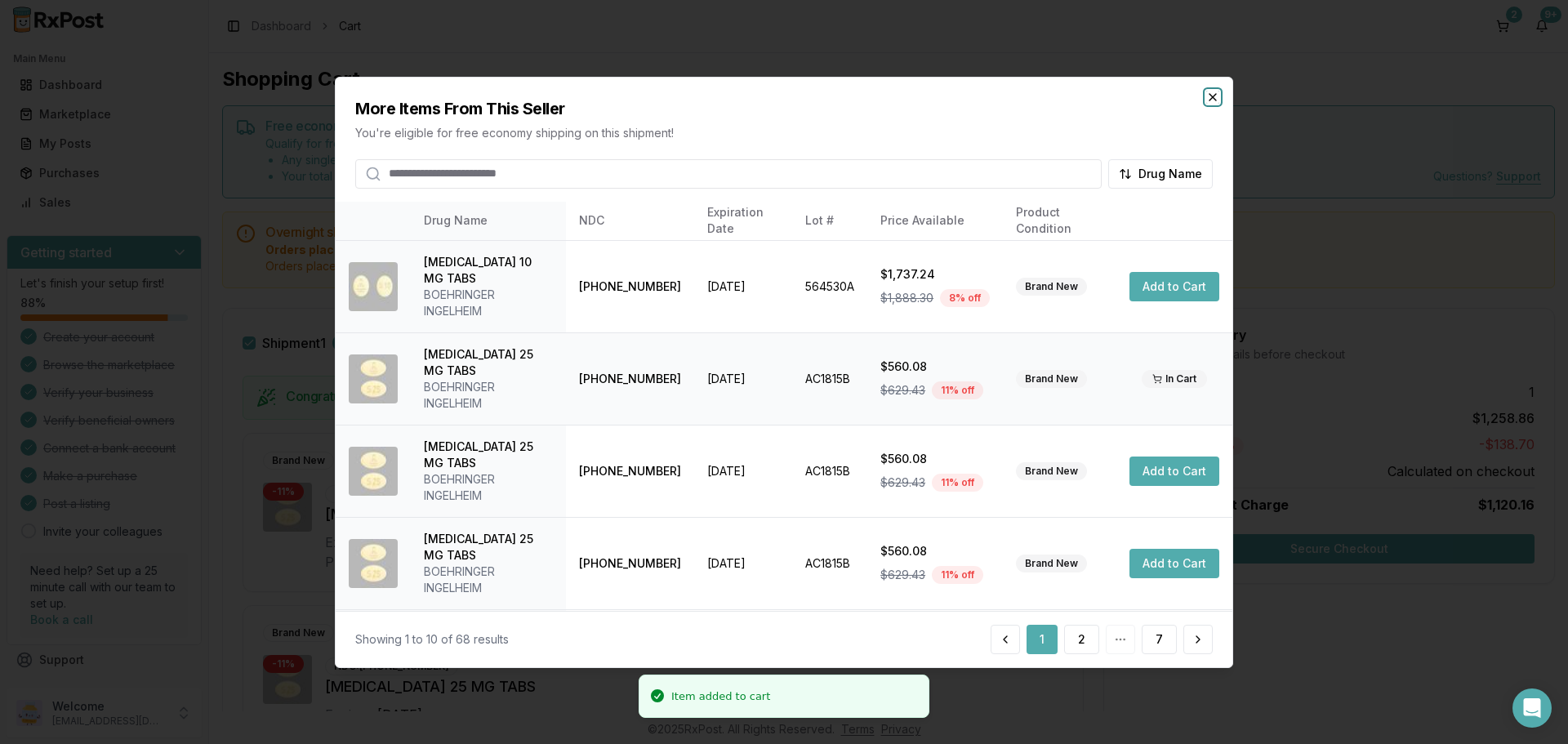
click at [1212, 94] on icon "button" at bounding box center [1212, 96] width 13 height 13
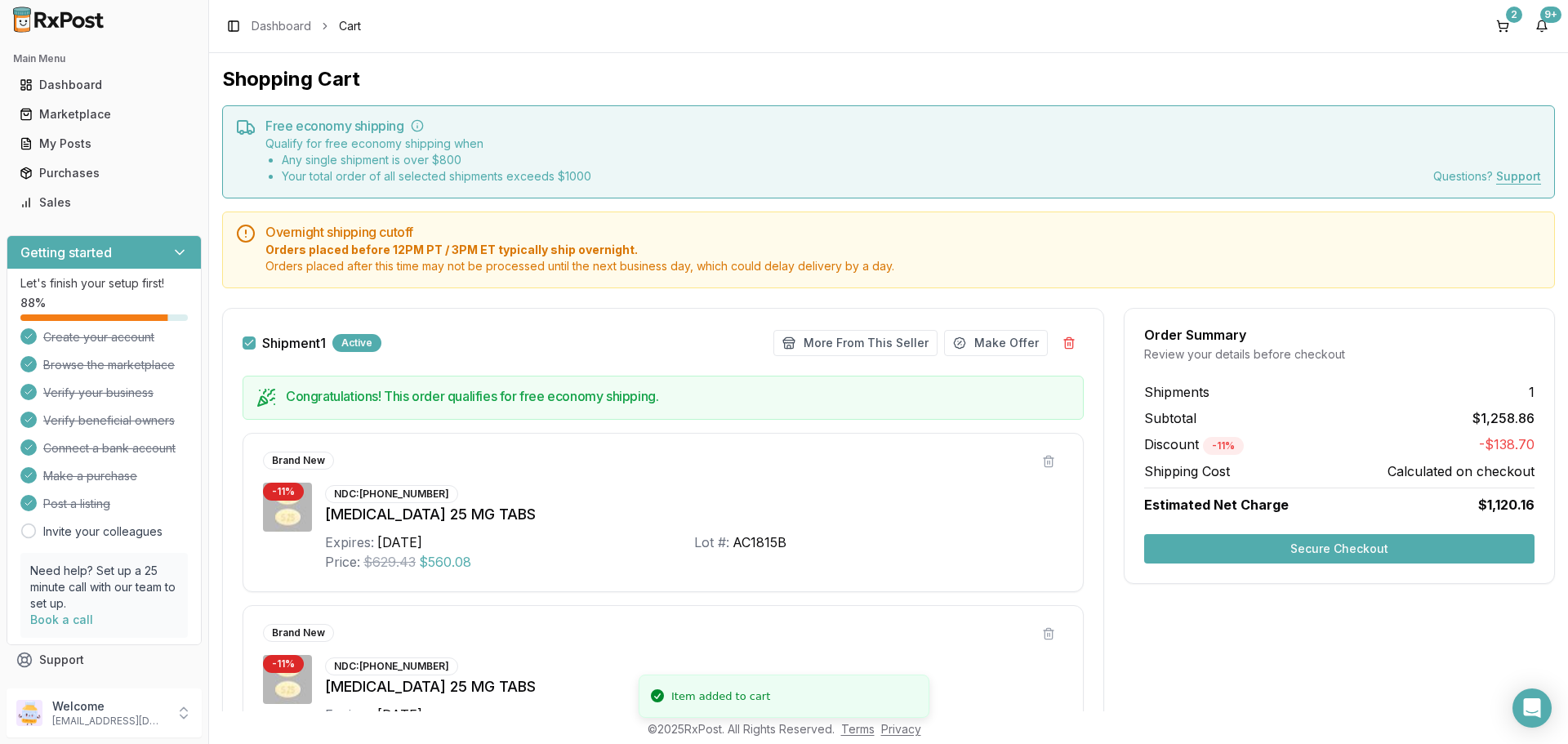
click at [1268, 539] on button "Secure Checkout" at bounding box center [1339, 549] width 391 height 29
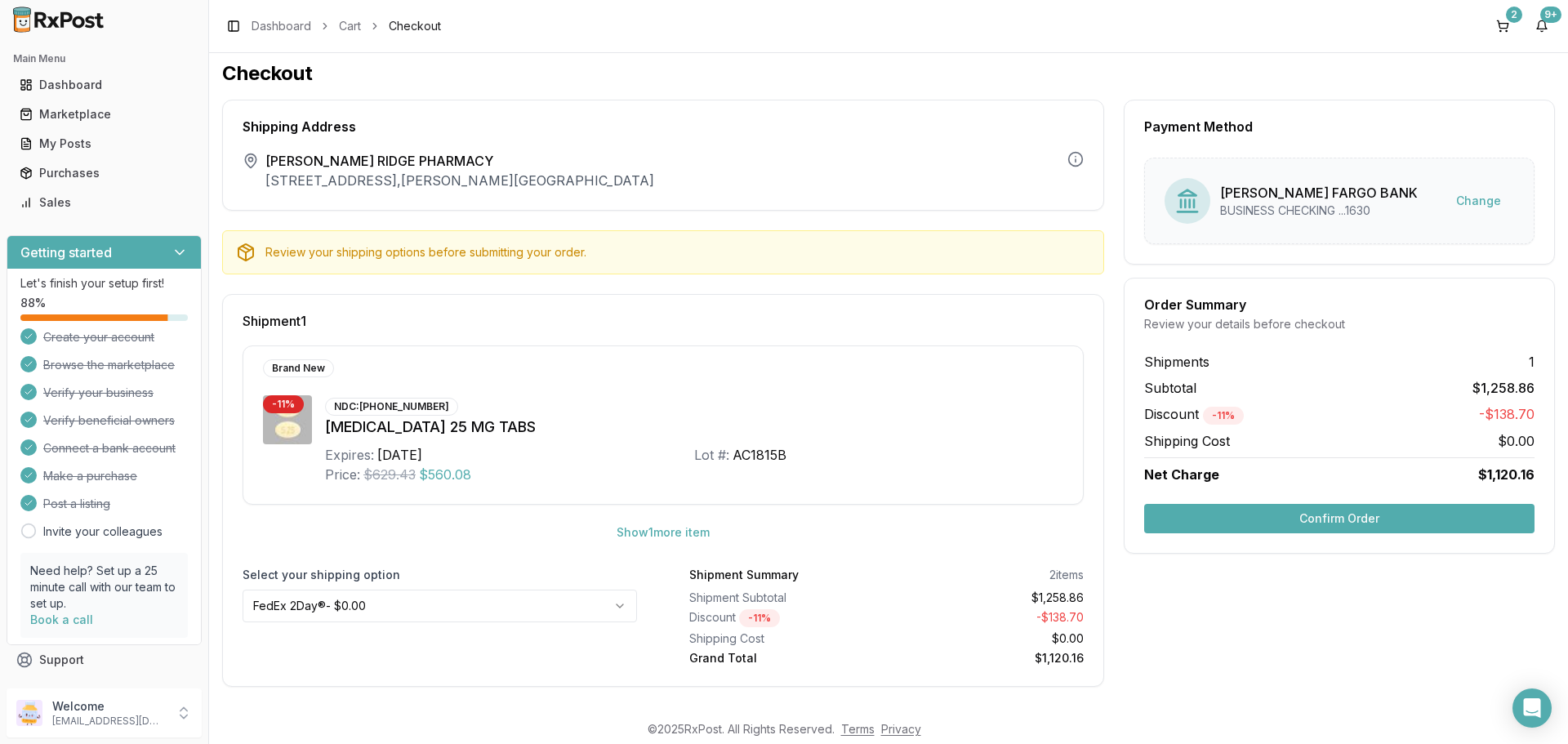
scroll to position [8, 0]
click at [1346, 523] on button "Confirm Order" at bounding box center [1339, 517] width 391 height 29
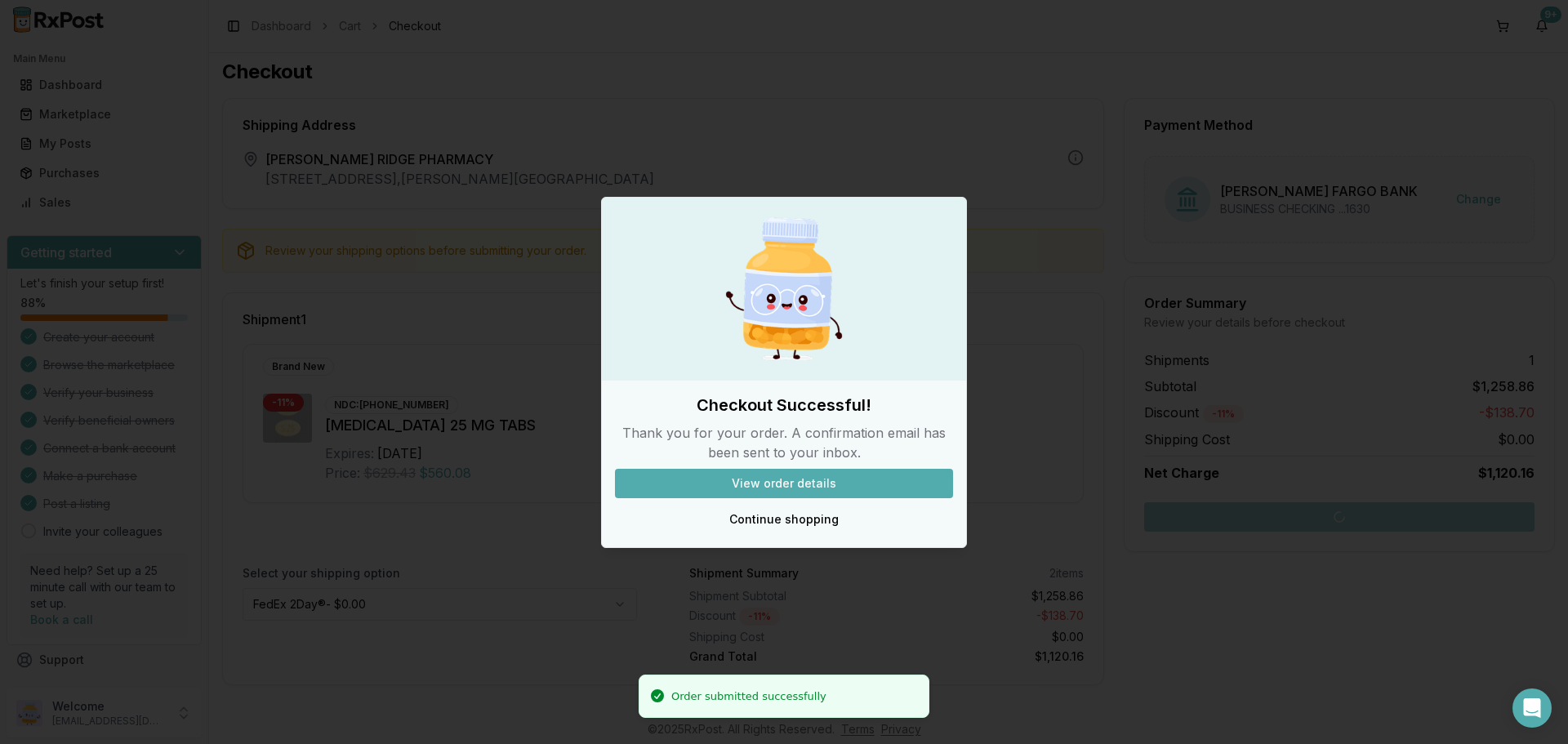
click at [693, 490] on button "View order details" at bounding box center [784, 483] width 338 height 29
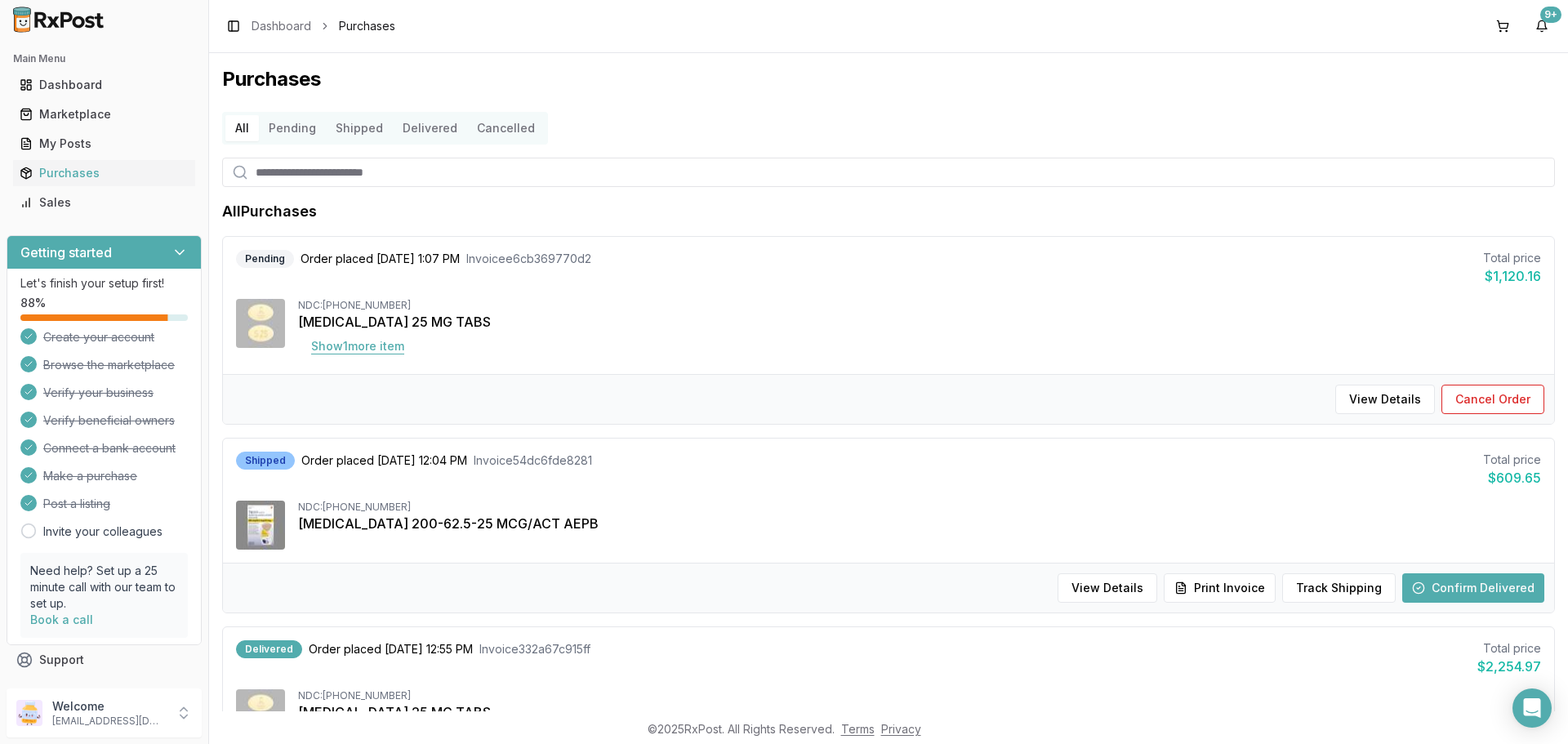
click at [388, 340] on button "Show 1 more item" at bounding box center [357, 346] width 119 height 29
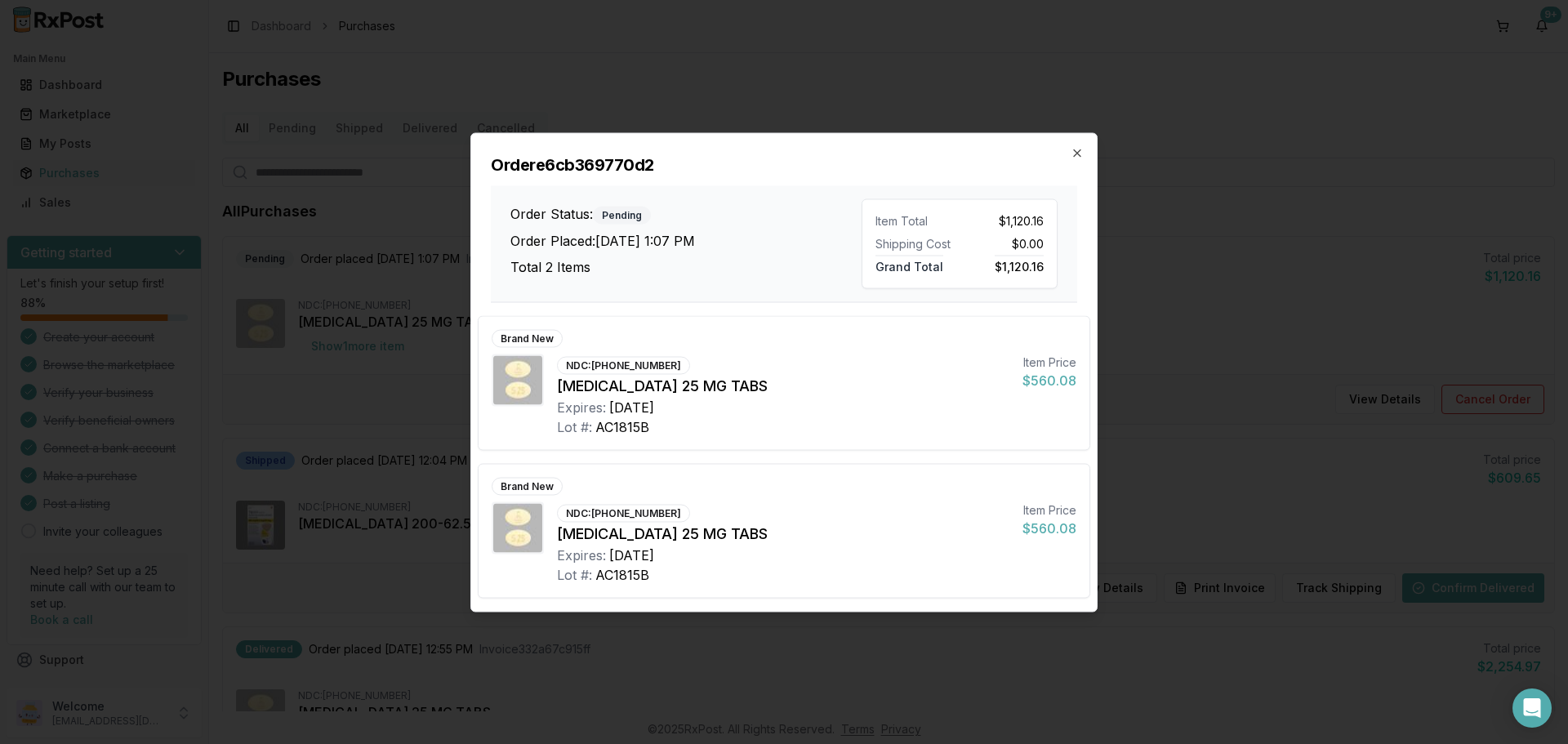
click at [1088, 154] on div "Order e6cb369770d2 Order Status: Pending Order Placed: [DATE] 1:07 PM Total 2 I…" at bounding box center [783, 218] width 625 height 169
click at [1070, 148] on div "Order e6cb369770d2 Order Status: Pending Order Placed: [DATE] 1:07 PM Total 2 I…" at bounding box center [783, 218] width 625 height 169
click at [1077, 154] on icon "button" at bounding box center [1077, 152] width 13 height 13
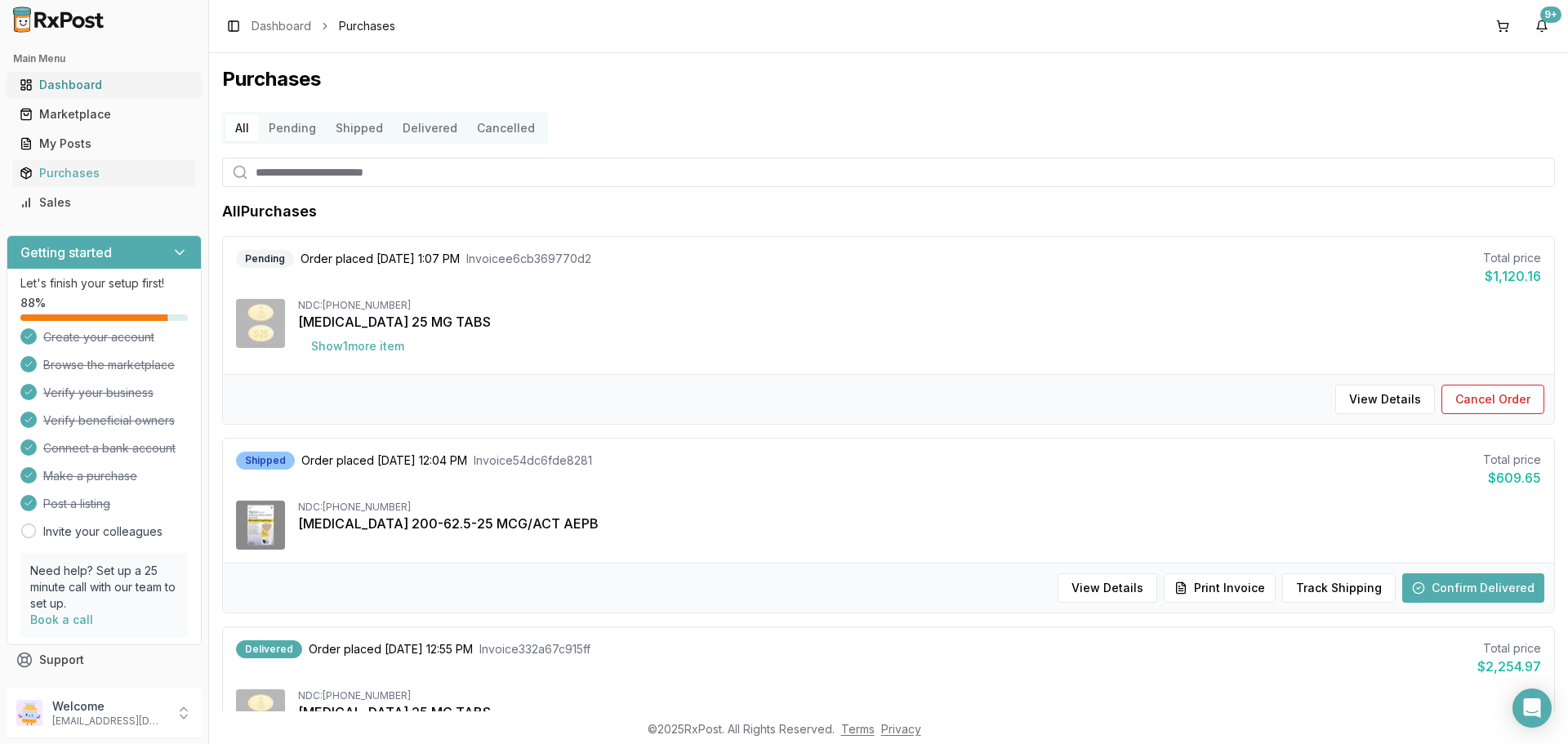
click at [58, 91] on div "Dashboard" at bounding box center [104, 84] width 169 height 16
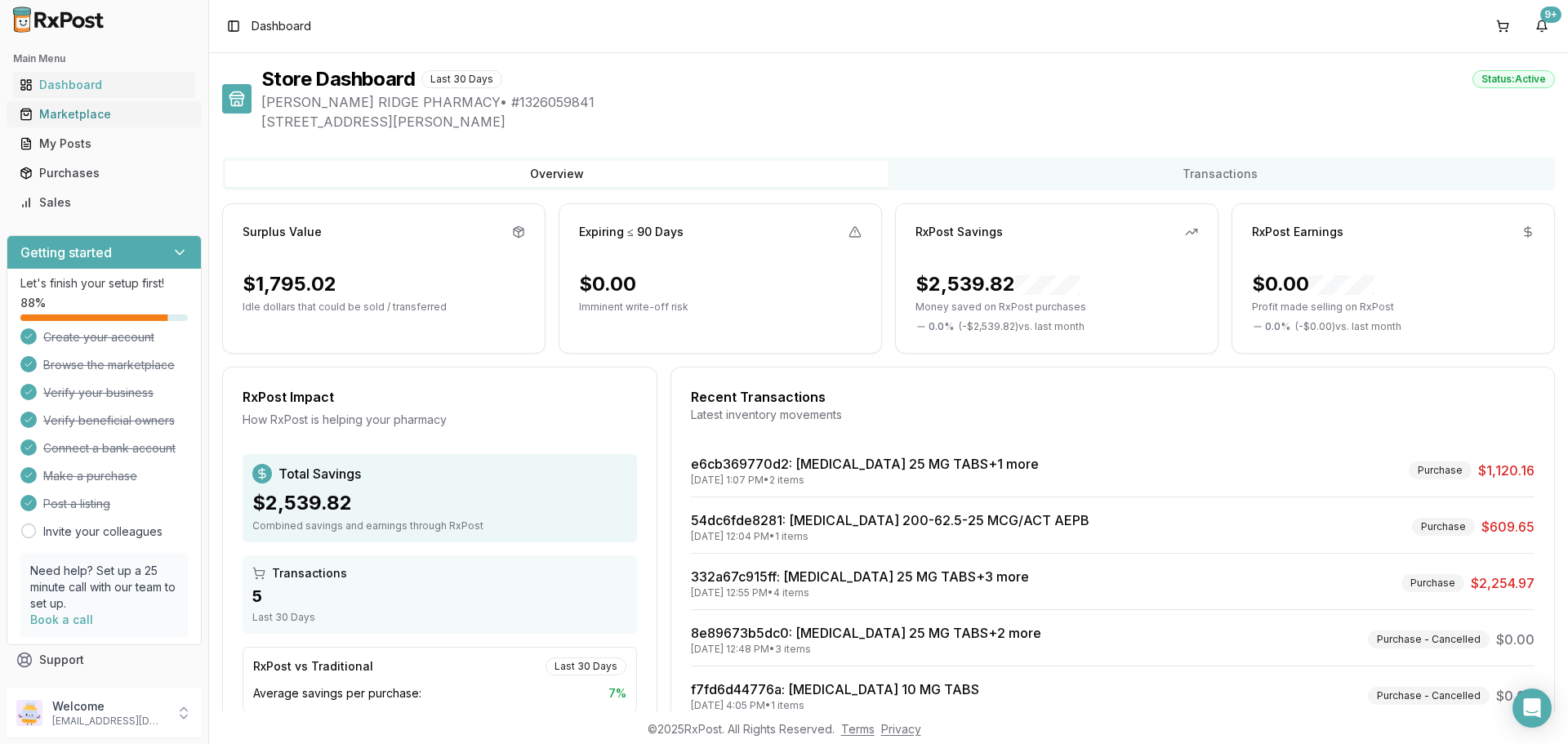
click at [74, 121] on div "Marketplace" at bounding box center [104, 113] width 169 height 16
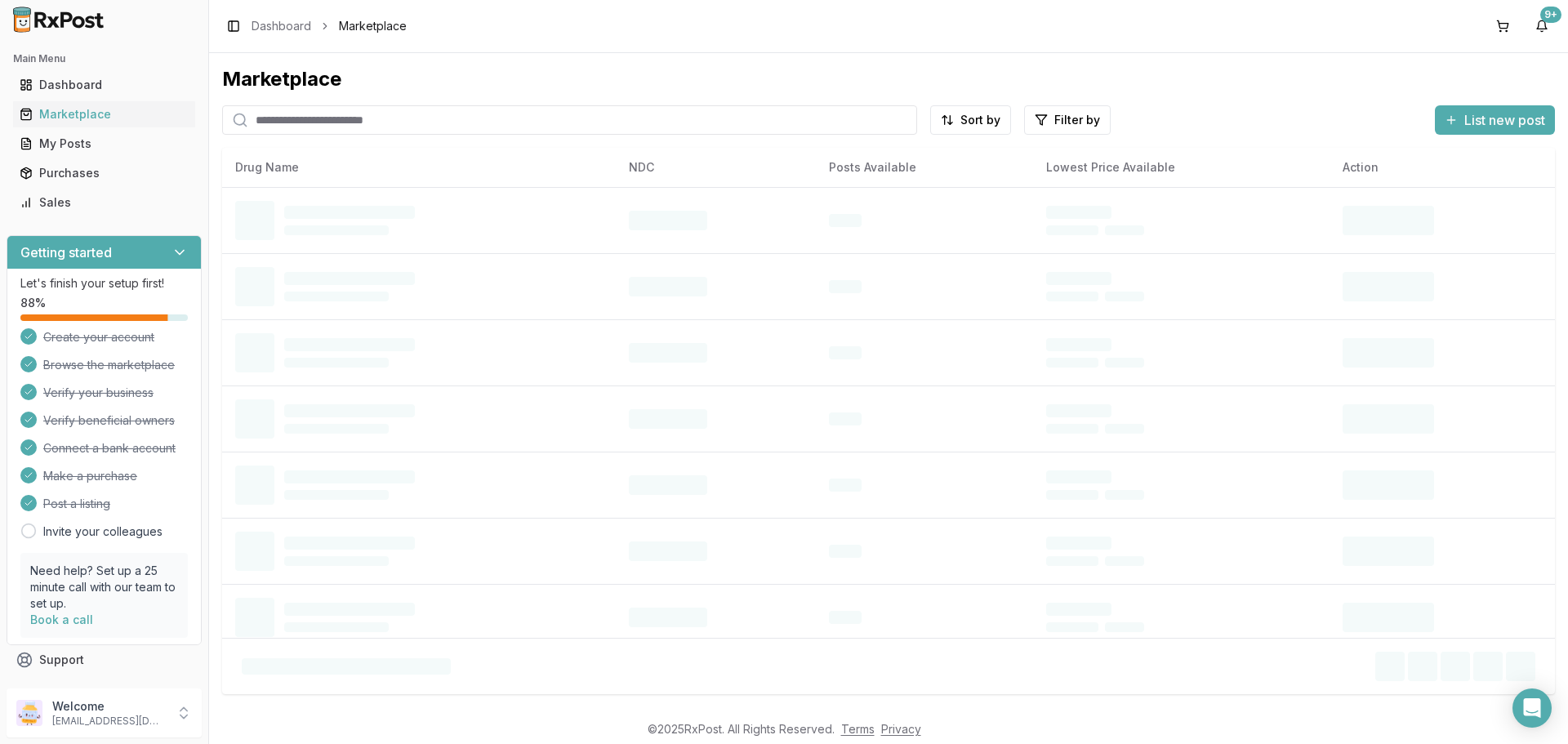
click at [397, 124] on input "search" at bounding box center [569, 119] width 695 height 29
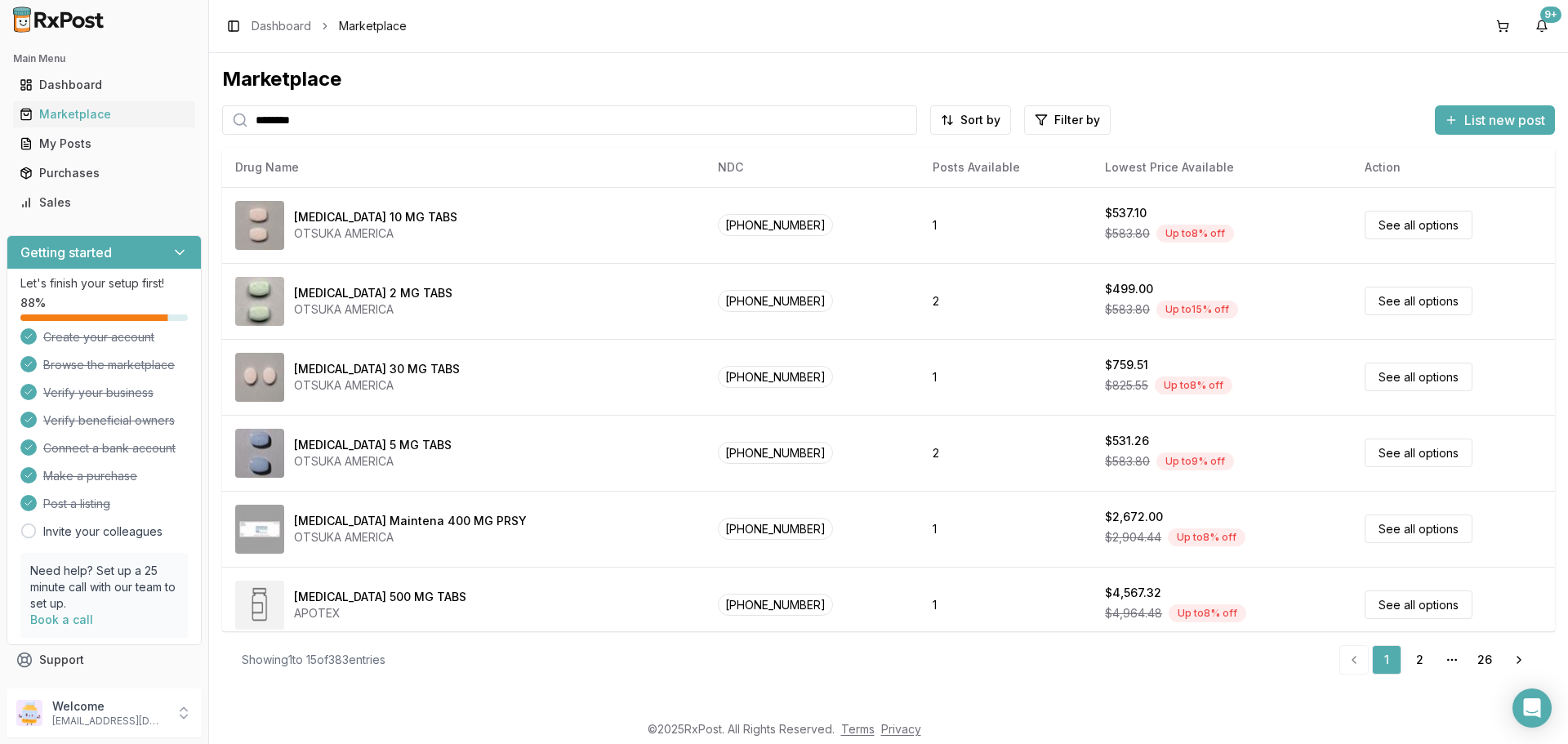
type input "*******"
